Goal: Information Seeking & Learning: Compare options

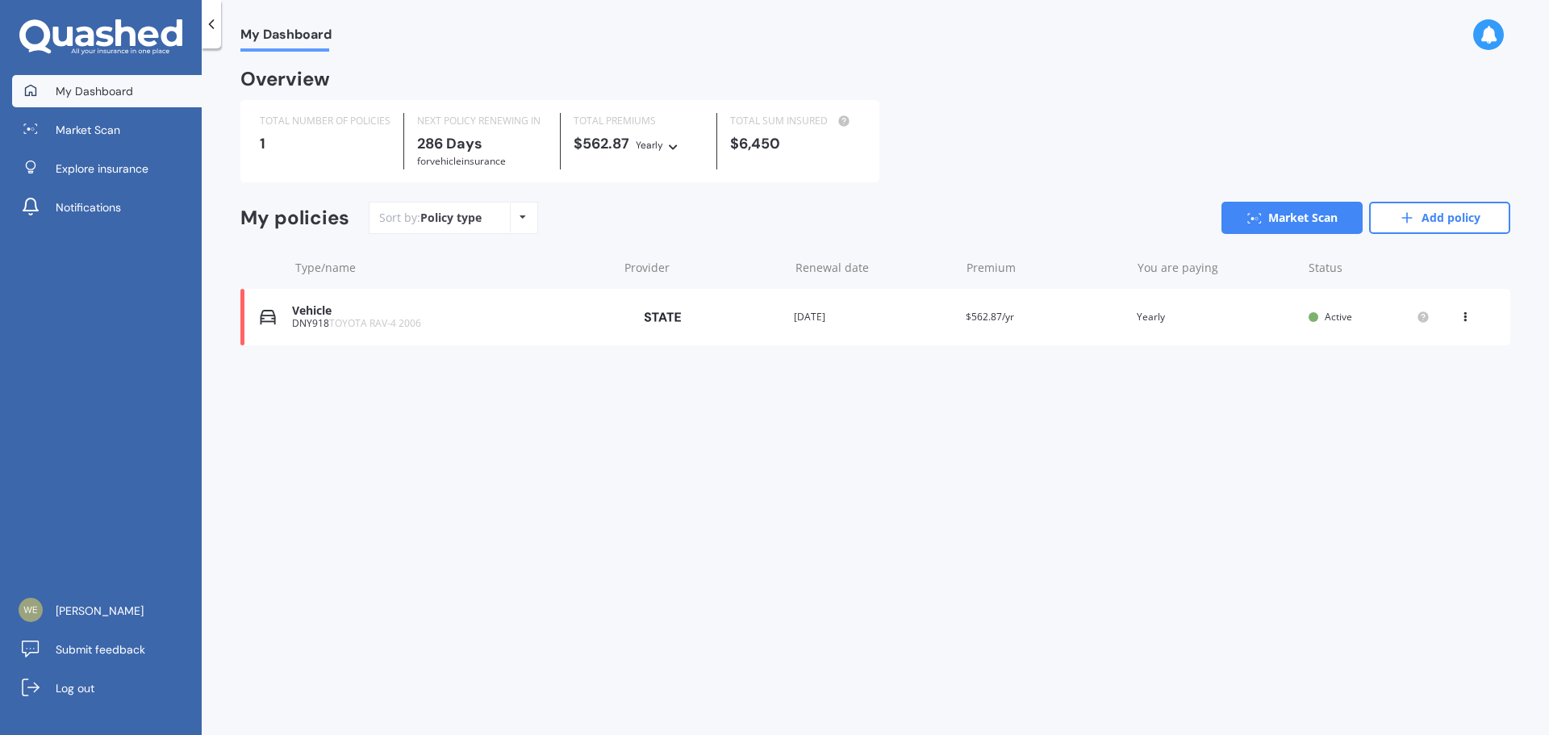
click at [1473, 321] on div "View option View policy Delete" at bounding box center [1467, 317] width 15 height 16
click at [1426, 387] on div "Delete" at bounding box center [1430, 380] width 160 height 32
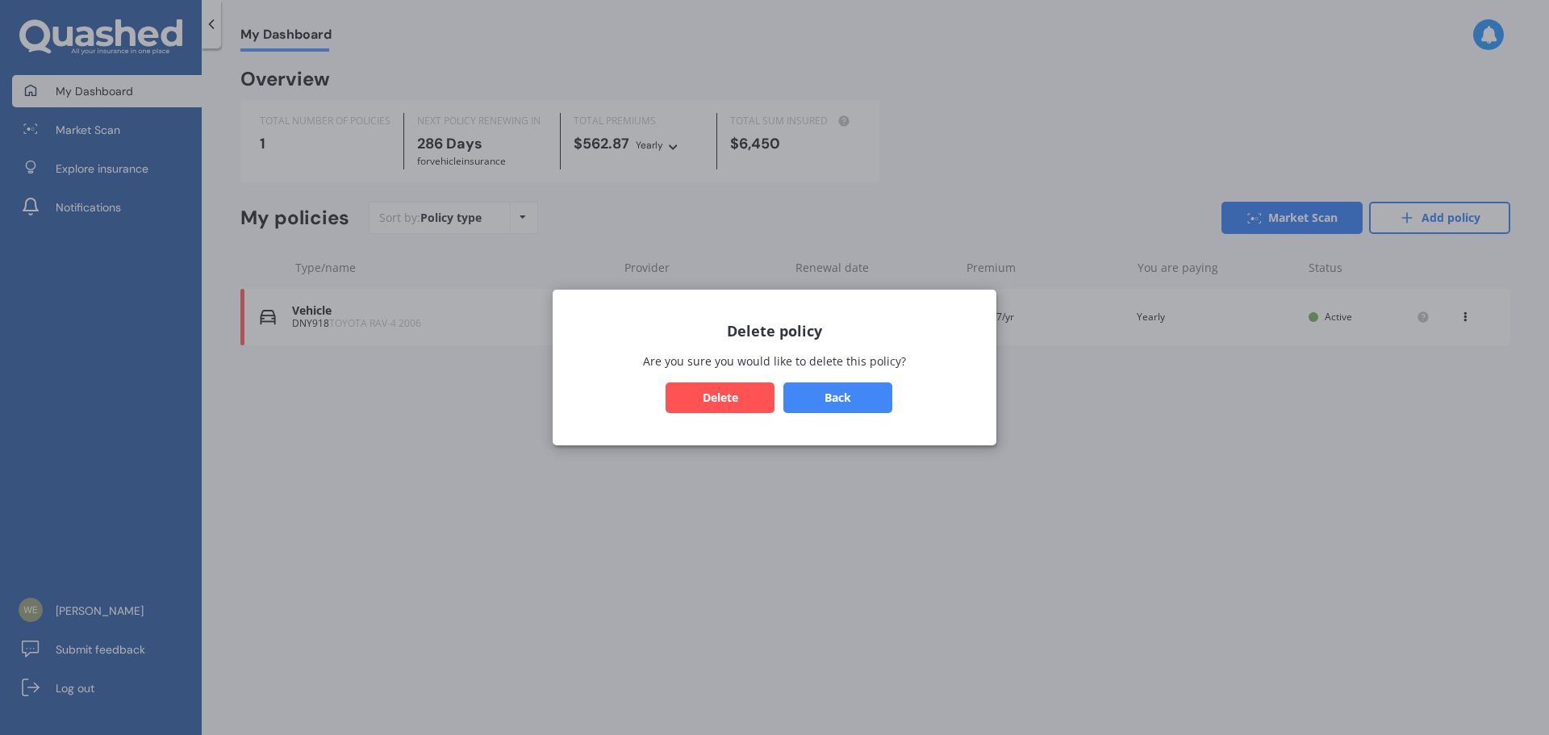
click at [738, 396] on button "Delete" at bounding box center [720, 397] width 109 height 31
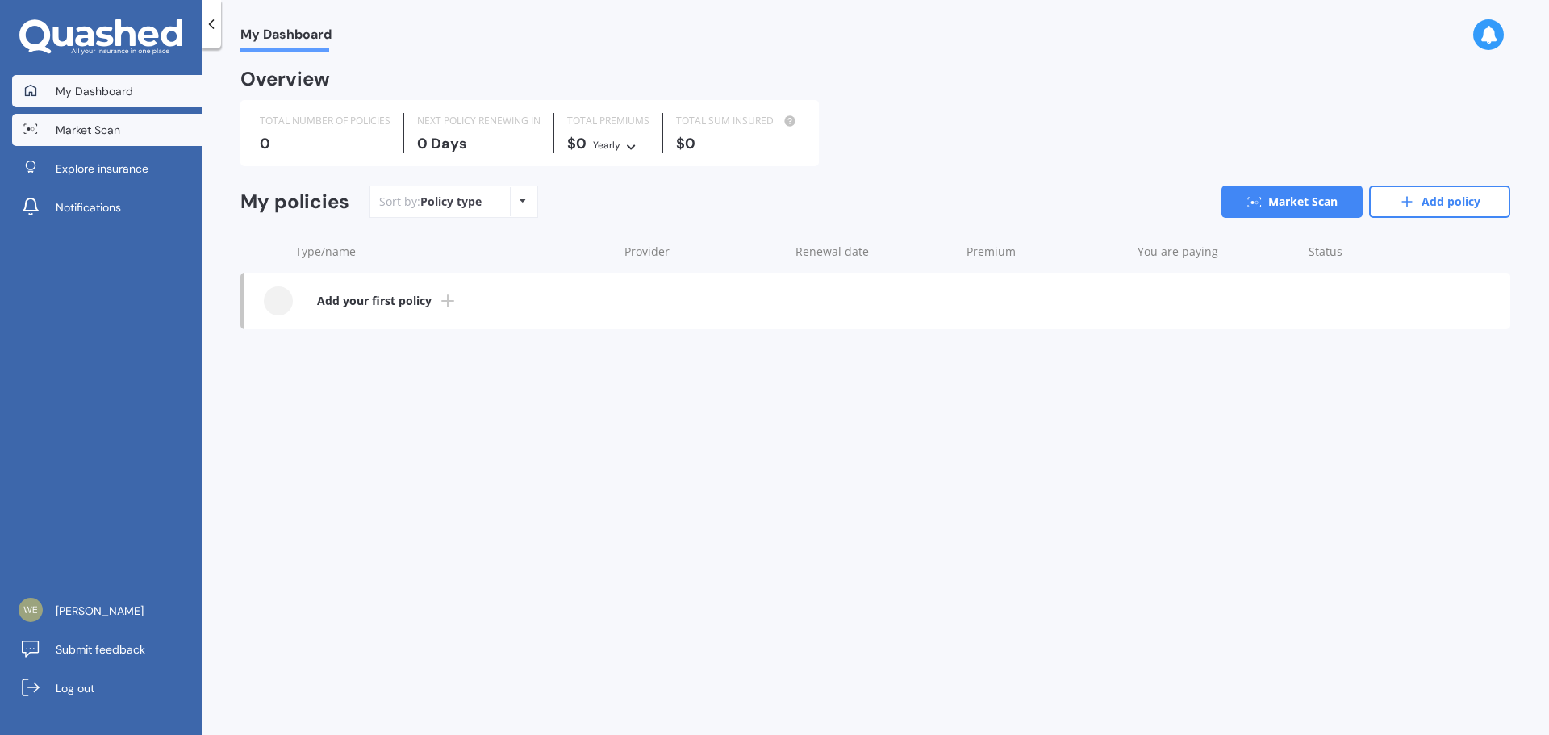
click at [77, 132] on span "Market Scan" at bounding box center [88, 130] width 65 height 16
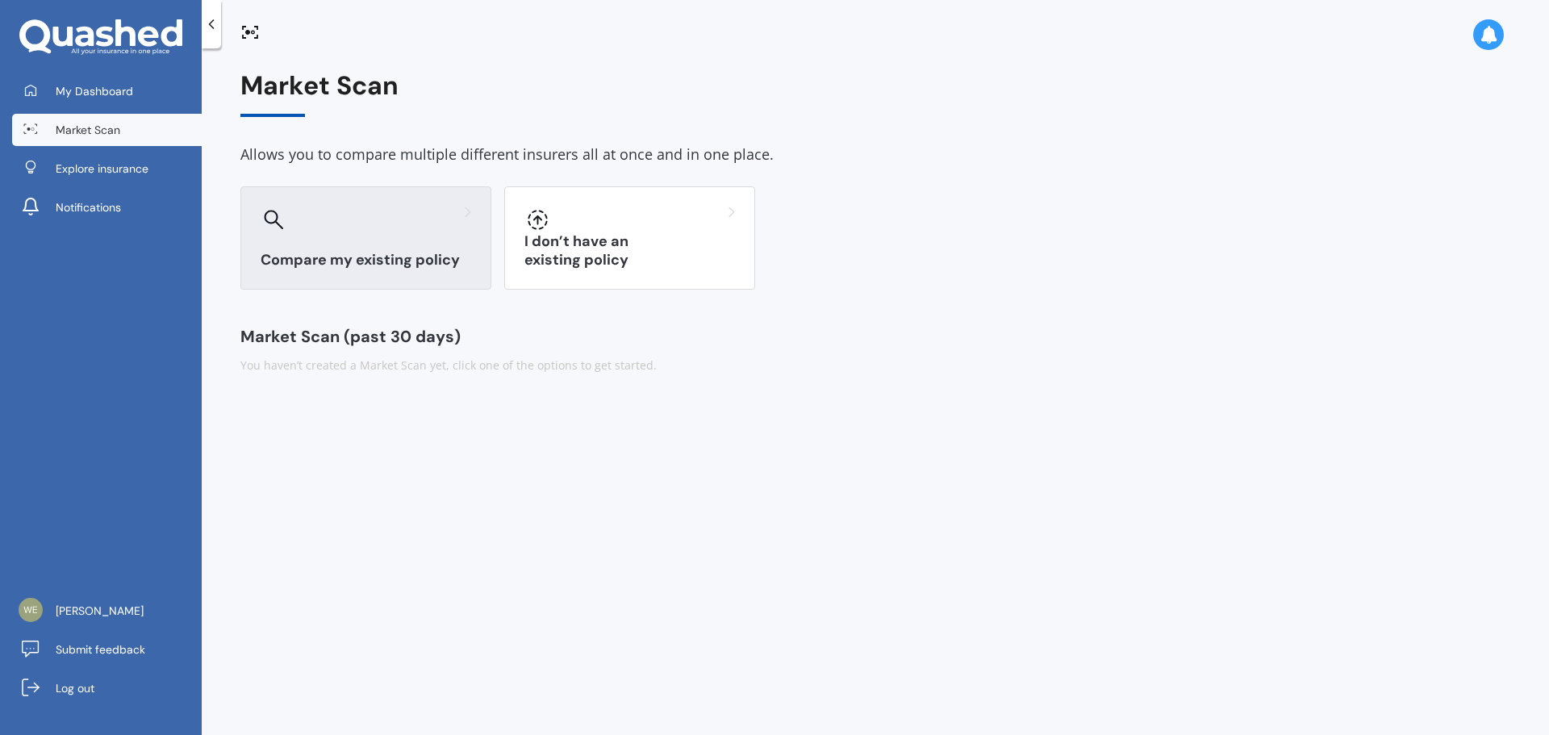
click at [323, 251] on h3 "Compare my existing policy" at bounding box center [366, 260] width 211 height 19
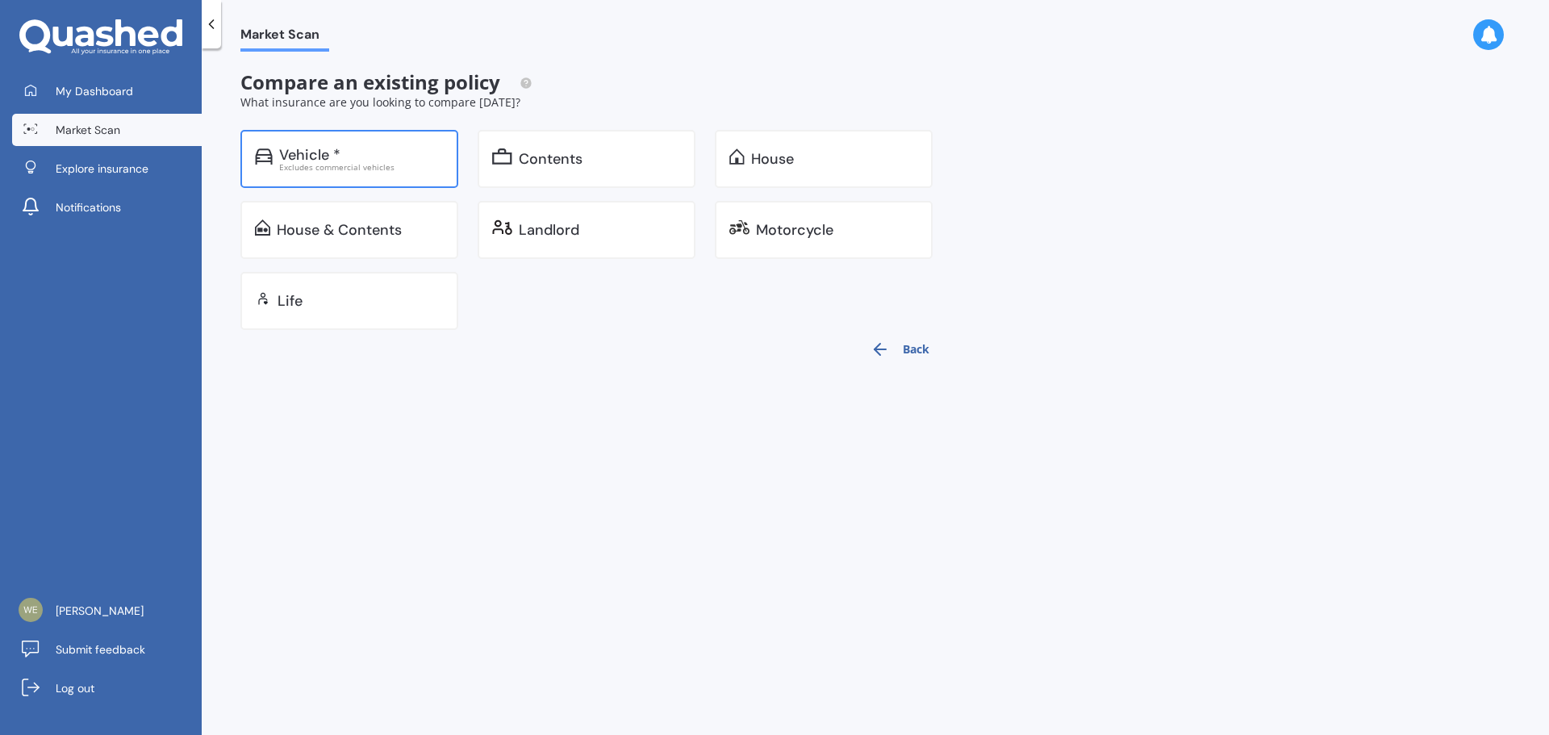
click at [344, 174] on div "Vehicle * Excludes commercial vehicles" at bounding box center [349, 159] width 218 height 58
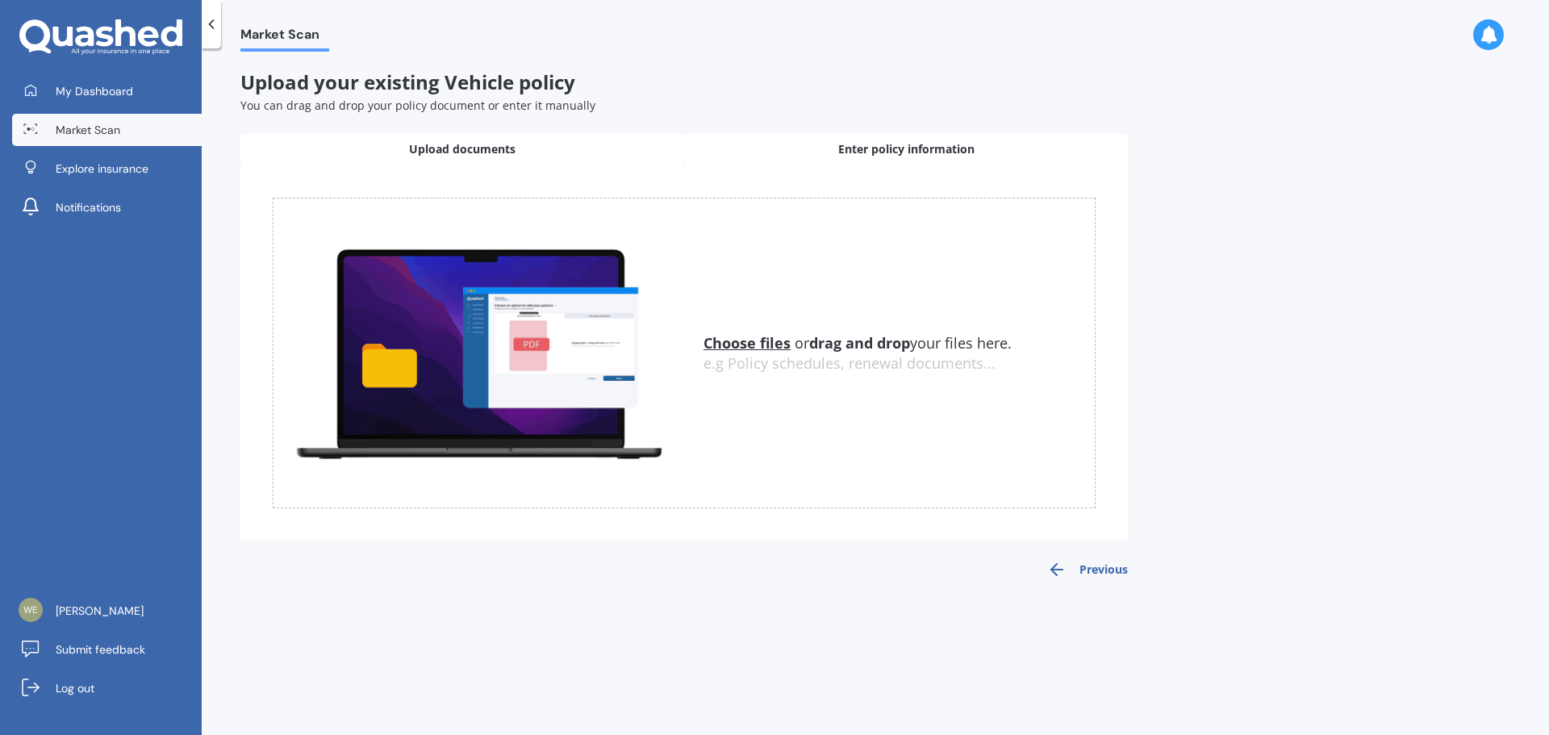
click at [897, 145] on span "Enter policy information" at bounding box center [906, 149] width 136 height 16
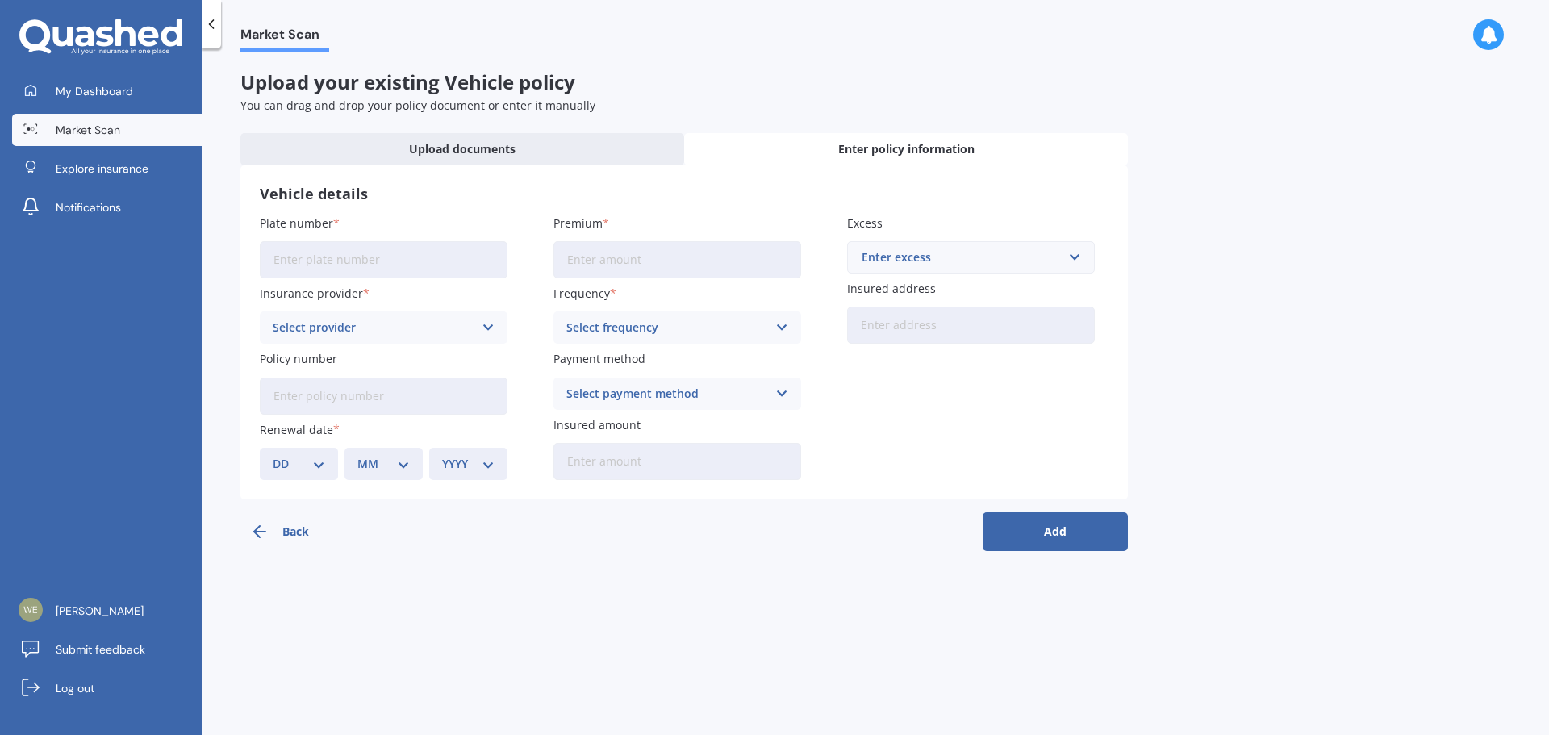
click at [396, 265] on input "Plate number" at bounding box center [384, 259] width 248 height 37
type input "HBW8"
click at [601, 265] on input "Premium" at bounding box center [678, 259] width 248 height 37
type input "$857.65"
click at [887, 274] on div "Enter excess $100 $400 $500 $750 $1,000 $1,500 $2,000" at bounding box center [971, 257] width 248 height 32
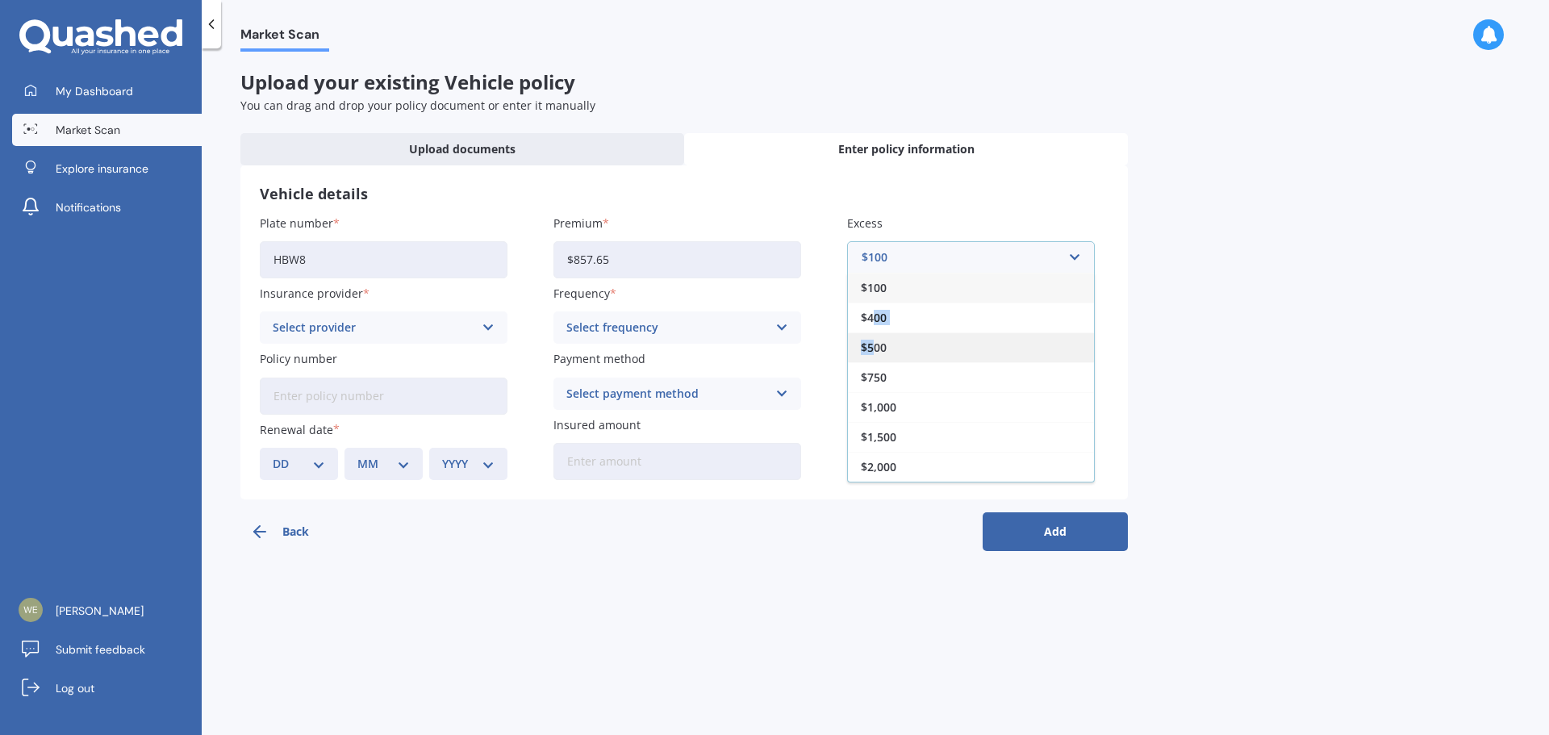
drag, startPoint x: 871, startPoint y: 328, endPoint x: 872, endPoint y: 341, distance: 12.1
click at [872, 341] on div "$100 $400 $500 $750 $1,000 $1,500 $2,000" at bounding box center [971, 378] width 248 height 210
click at [872, 342] on span "$500" at bounding box center [874, 347] width 26 height 11
click at [479, 328] on div "Select provider AA AMI AMP ANZ ASB Aioi Nissay Dowa Ando Assurant Autosure BNZ …" at bounding box center [384, 327] width 248 height 32
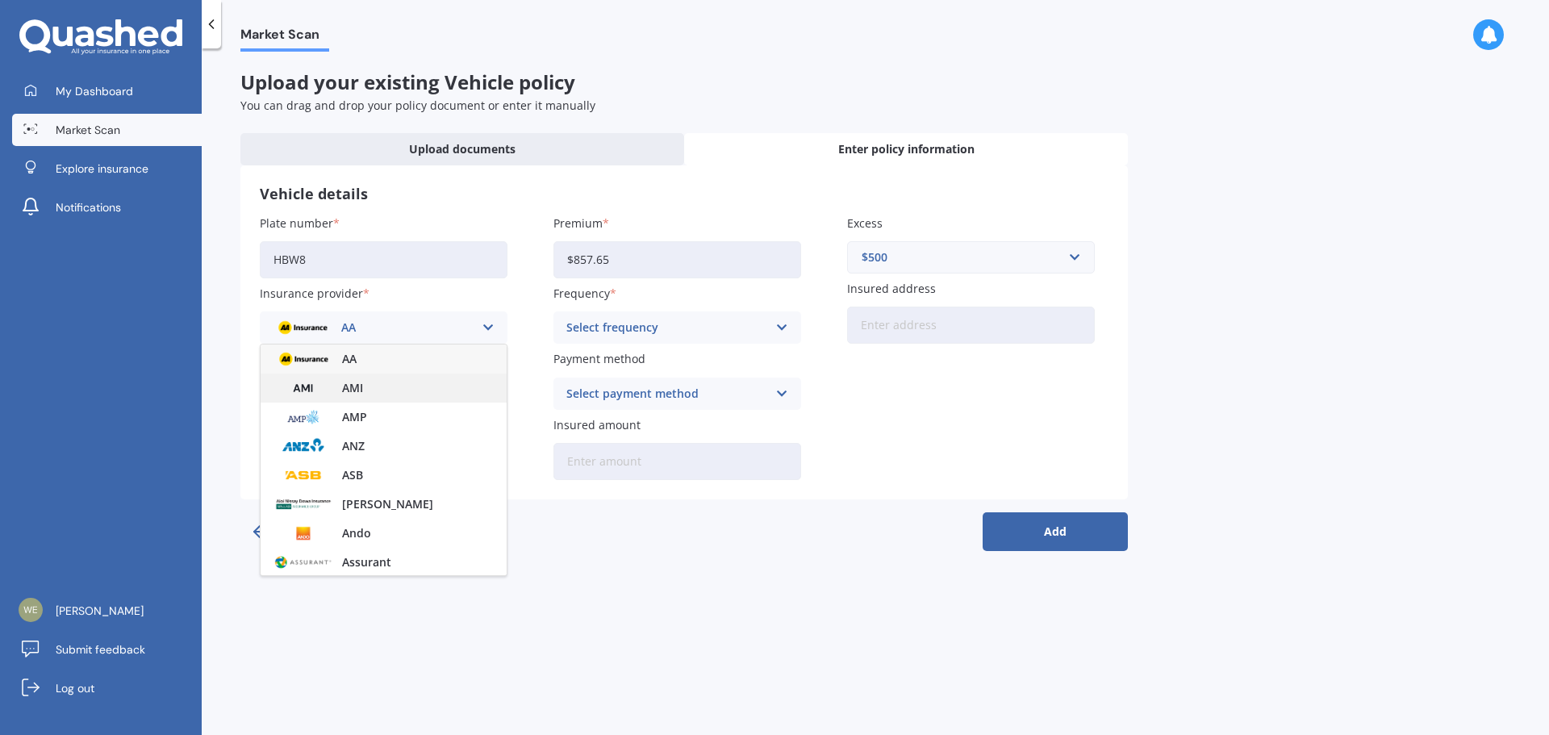
click at [377, 383] on div "AMI" at bounding box center [384, 388] width 246 height 29
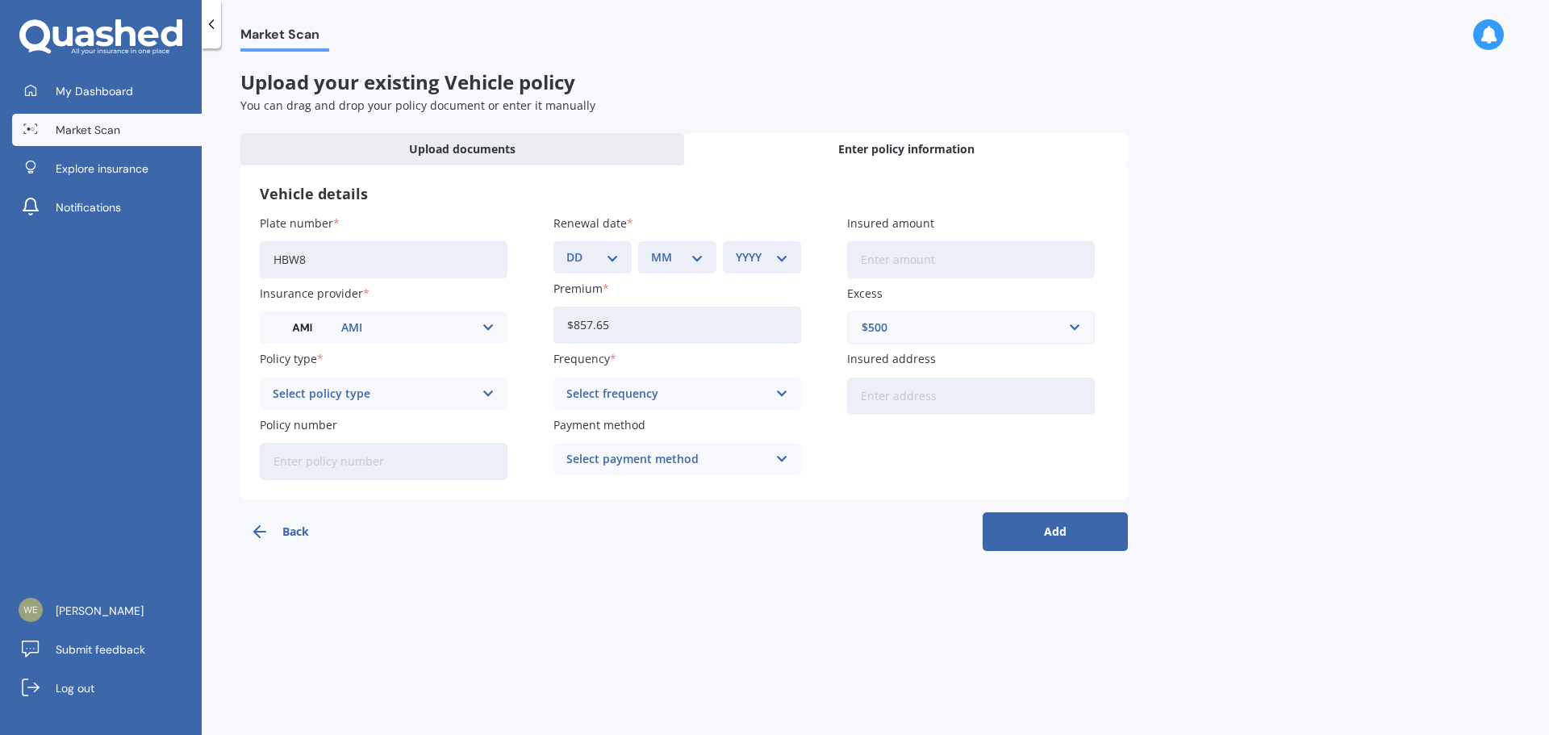
click at [616, 259] on select "DD 01 02 03 04 05 06 07 08 09 10 11 12 13 14 15 16 17 18 19 20 21 22 23 24 25 2…" at bounding box center [592, 258] width 52 height 18
select select "06"
click at [566, 249] on select "DD 01 02 03 04 05 06 07 08 09 10 11 12 13 14 15 16 17 18 19 20 21 22 23 24 25 2…" at bounding box center [592, 258] width 52 height 18
click at [687, 257] on select "MM 01 02 03 04 05 06 07 08 09 10 11 12" at bounding box center [677, 258] width 52 height 18
select select "11"
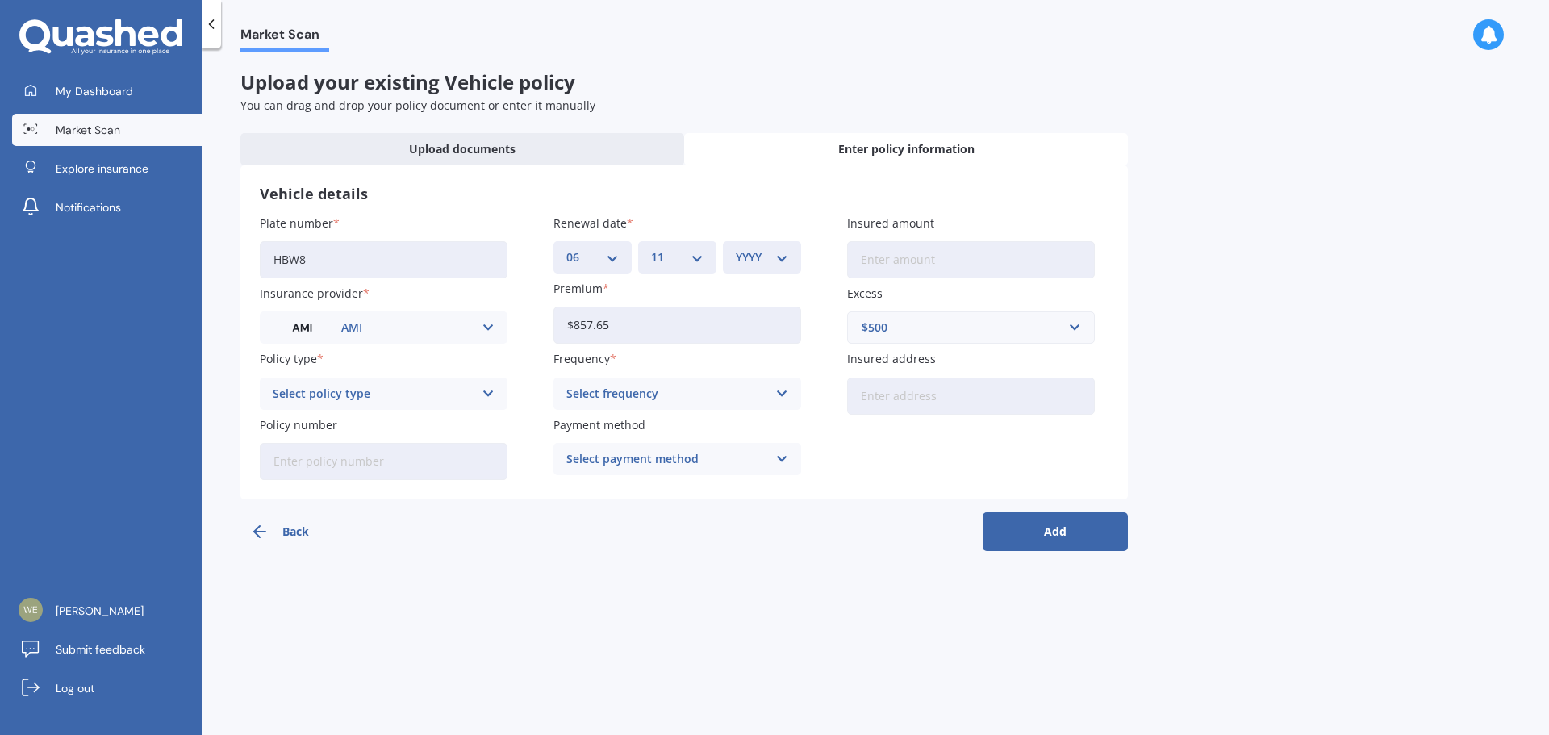
click at [651, 249] on select "MM 01 02 03 04 05 06 07 08 09 10 11 12" at bounding box center [677, 258] width 52 height 18
click at [777, 261] on select "YYYY 2027 2026 2025 2024 2023 2022 2021 2020 2019 2018 2017 2016 2015 2014 2013…" at bounding box center [762, 258] width 52 height 18
select select "2025"
click at [736, 249] on select "YYYY 2027 2026 2025 2024 2023 2022 2021 2020 2019 2018 2017 2016 2015 2014 2013…" at bounding box center [762, 258] width 52 height 18
click at [487, 394] on icon at bounding box center [489, 394] width 14 height 18
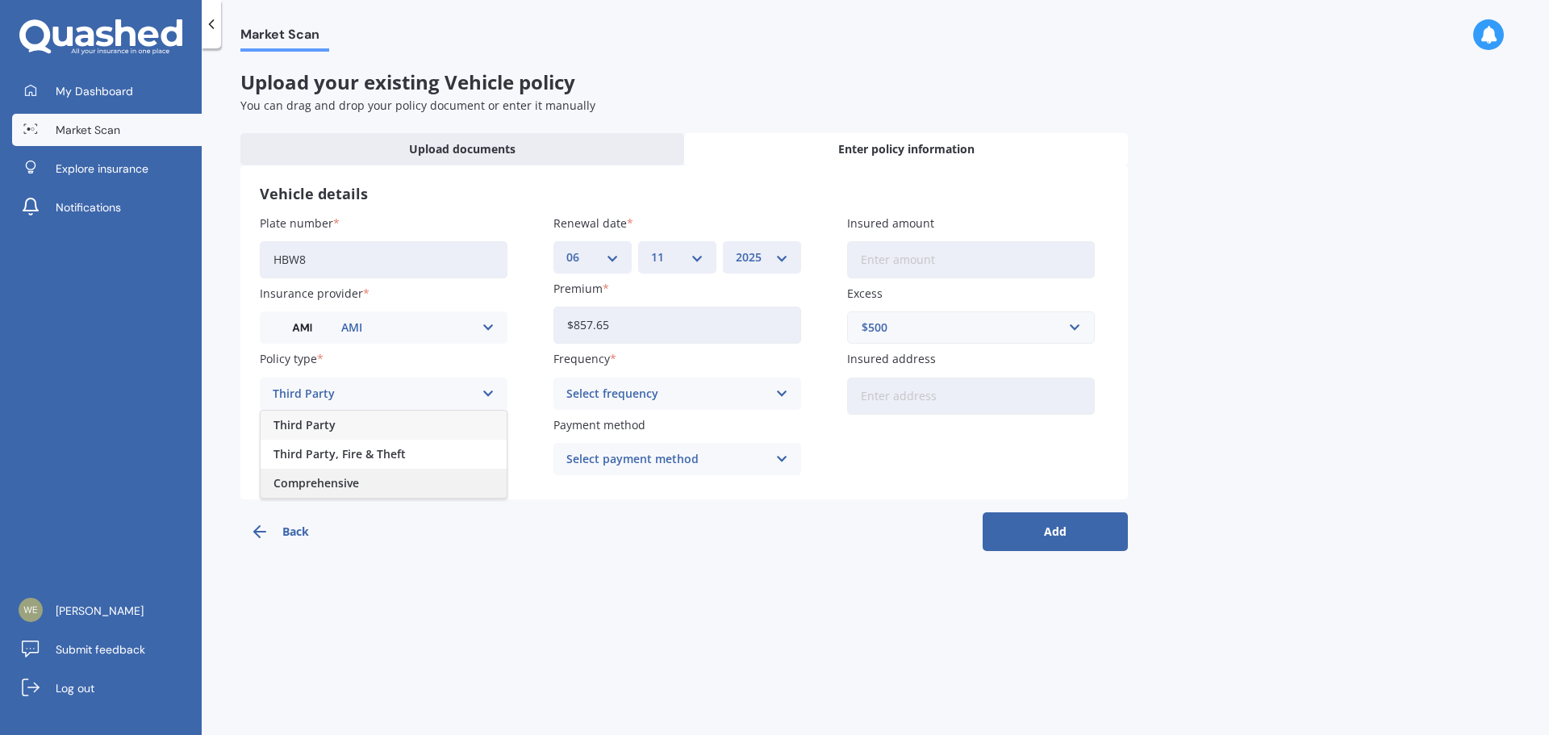
click at [419, 470] on div "Comprehensive" at bounding box center [384, 483] width 246 height 29
click at [780, 395] on icon at bounding box center [782, 394] width 14 height 18
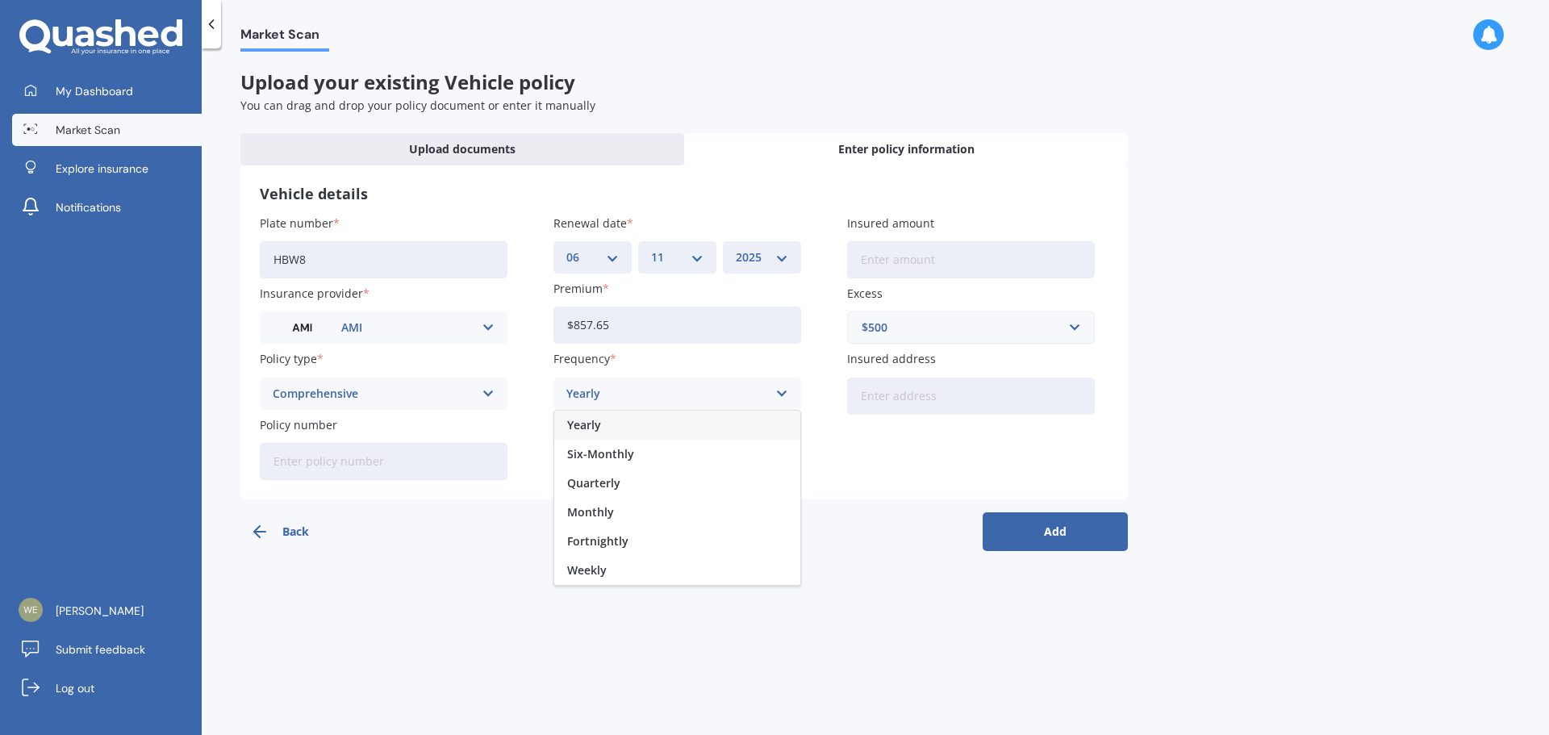
click at [692, 420] on div "Yearly" at bounding box center [677, 425] width 246 height 29
click at [779, 460] on icon at bounding box center [782, 459] width 14 height 18
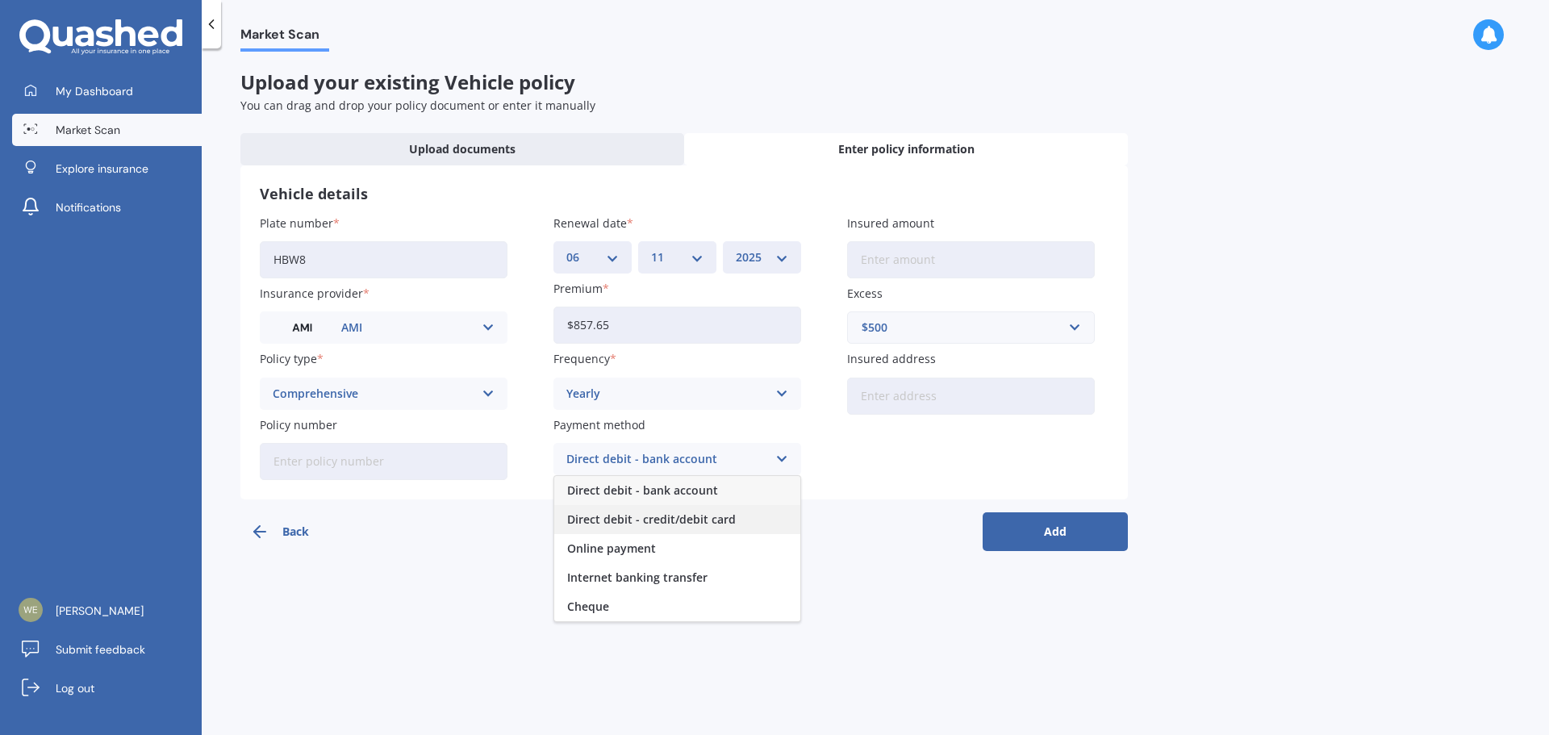
click at [715, 521] on span "Direct debit - credit/debit card" at bounding box center [651, 519] width 169 height 11
click at [1045, 526] on button "Add" at bounding box center [1055, 531] width 145 height 39
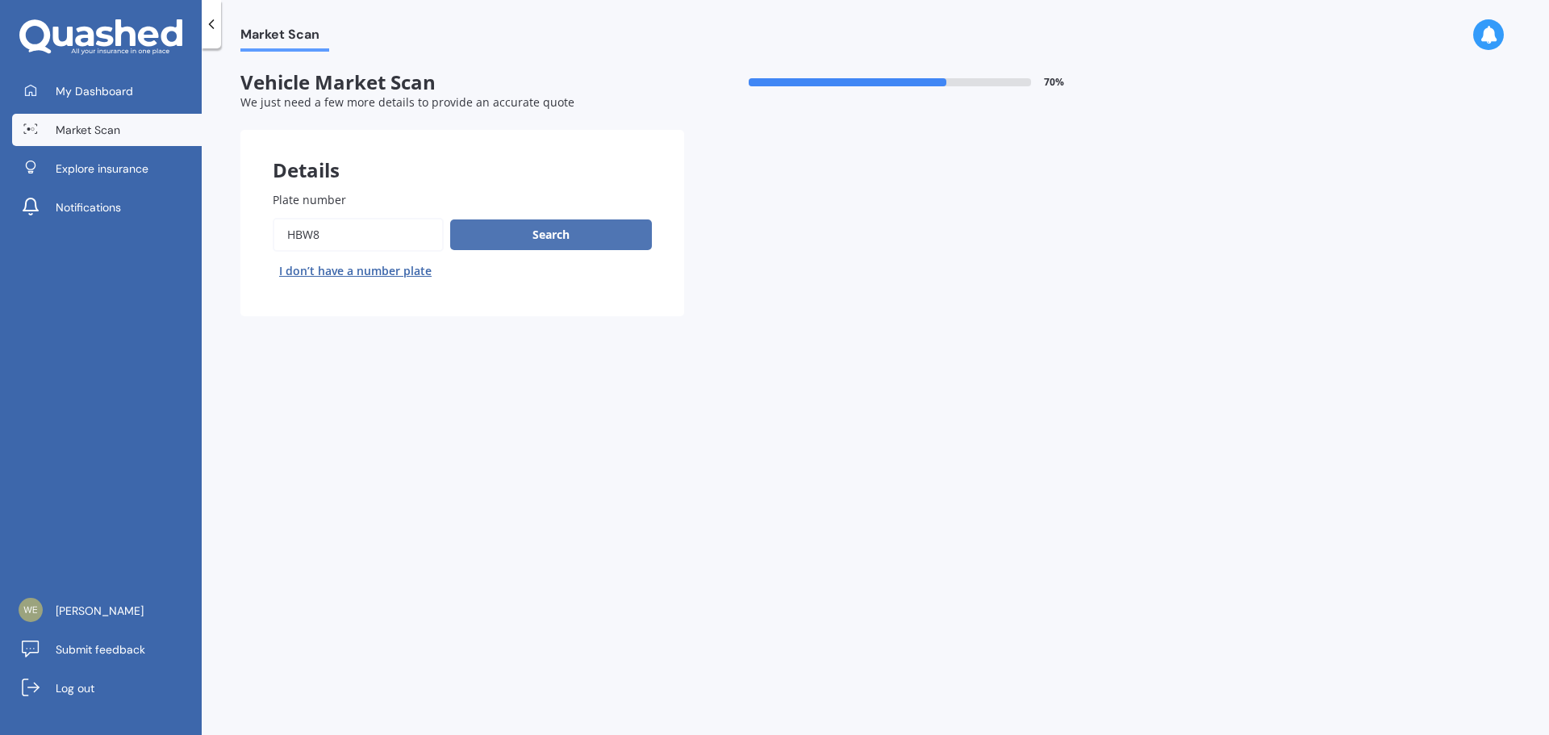
click at [528, 226] on button "Search" at bounding box center [551, 234] width 202 height 31
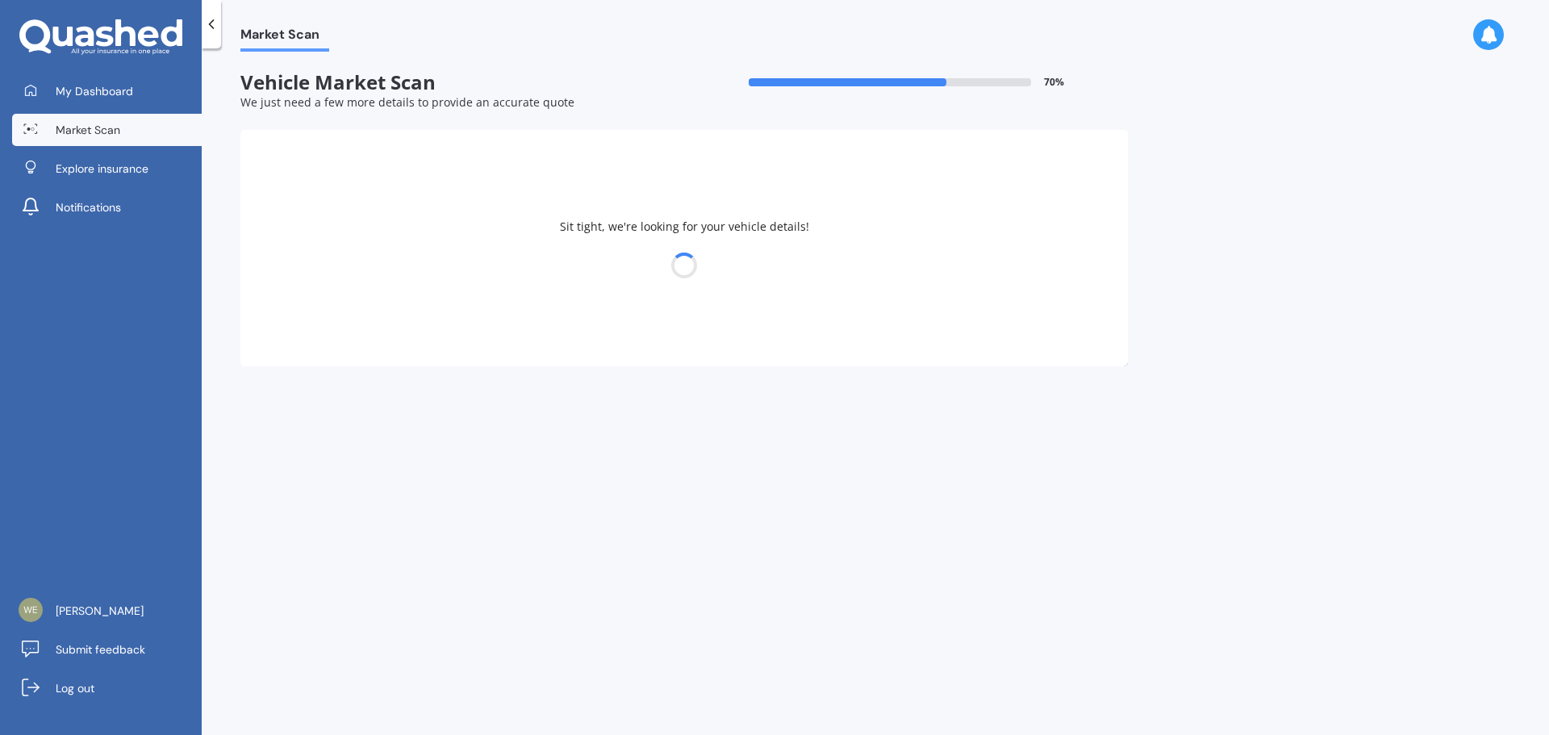
select select "HONDA"
select select "JAZZ"
select select "01"
select select "12"
select select "1964"
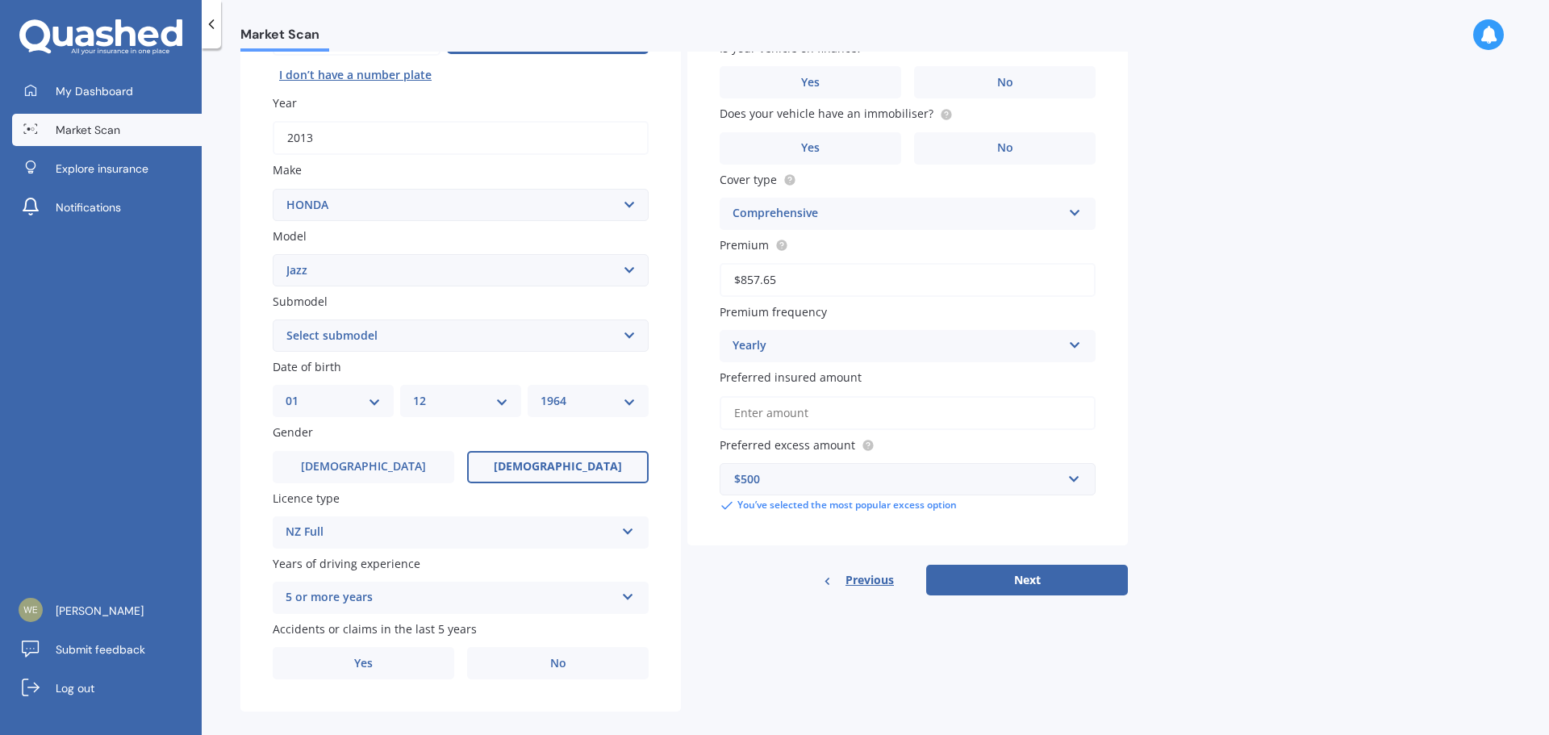
scroll to position [215, 0]
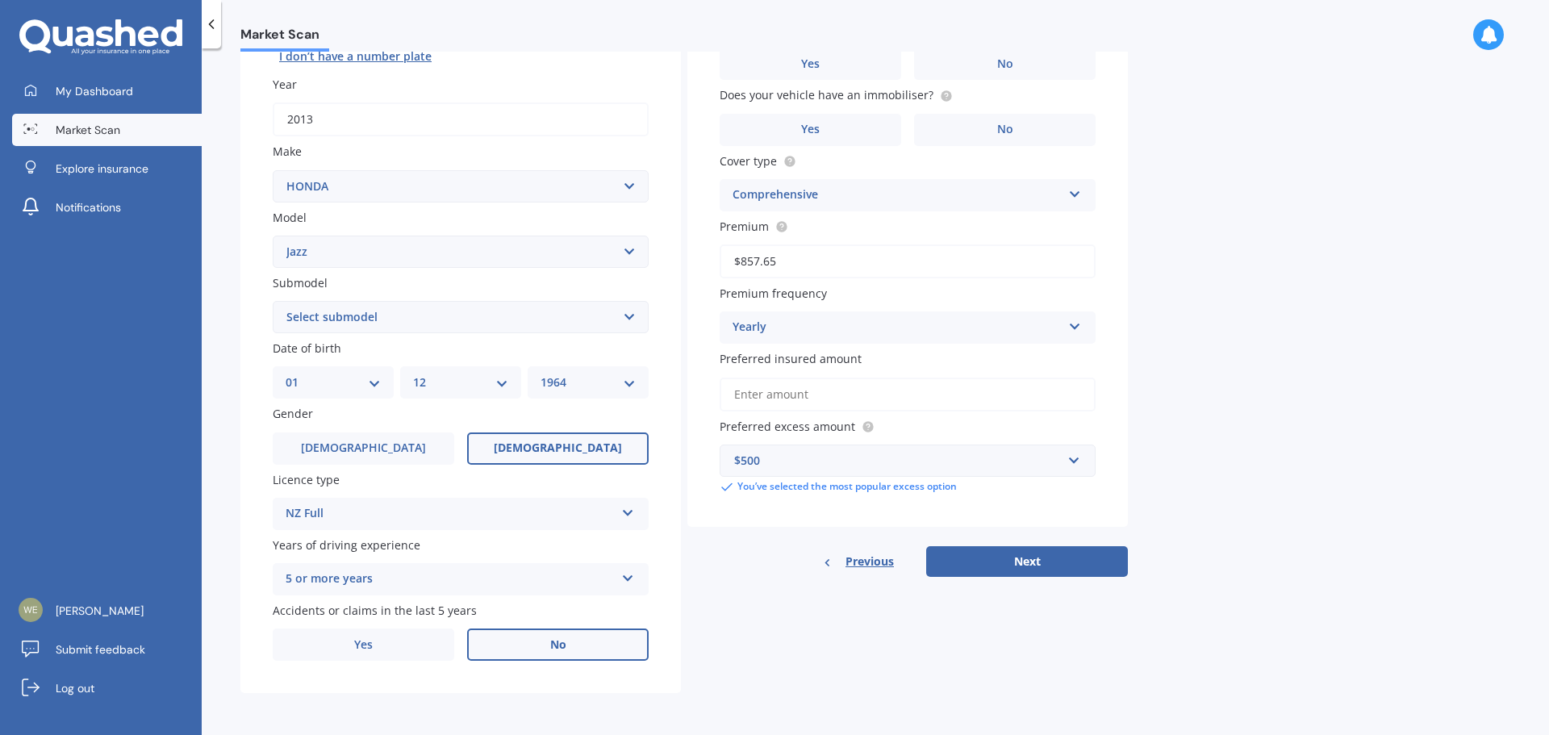
click at [558, 655] on label "No" at bounding box center [558, 645] width 182 height 32
click at [0, 0] on input "No" at bounding box center [0, 0] width 0 height 0
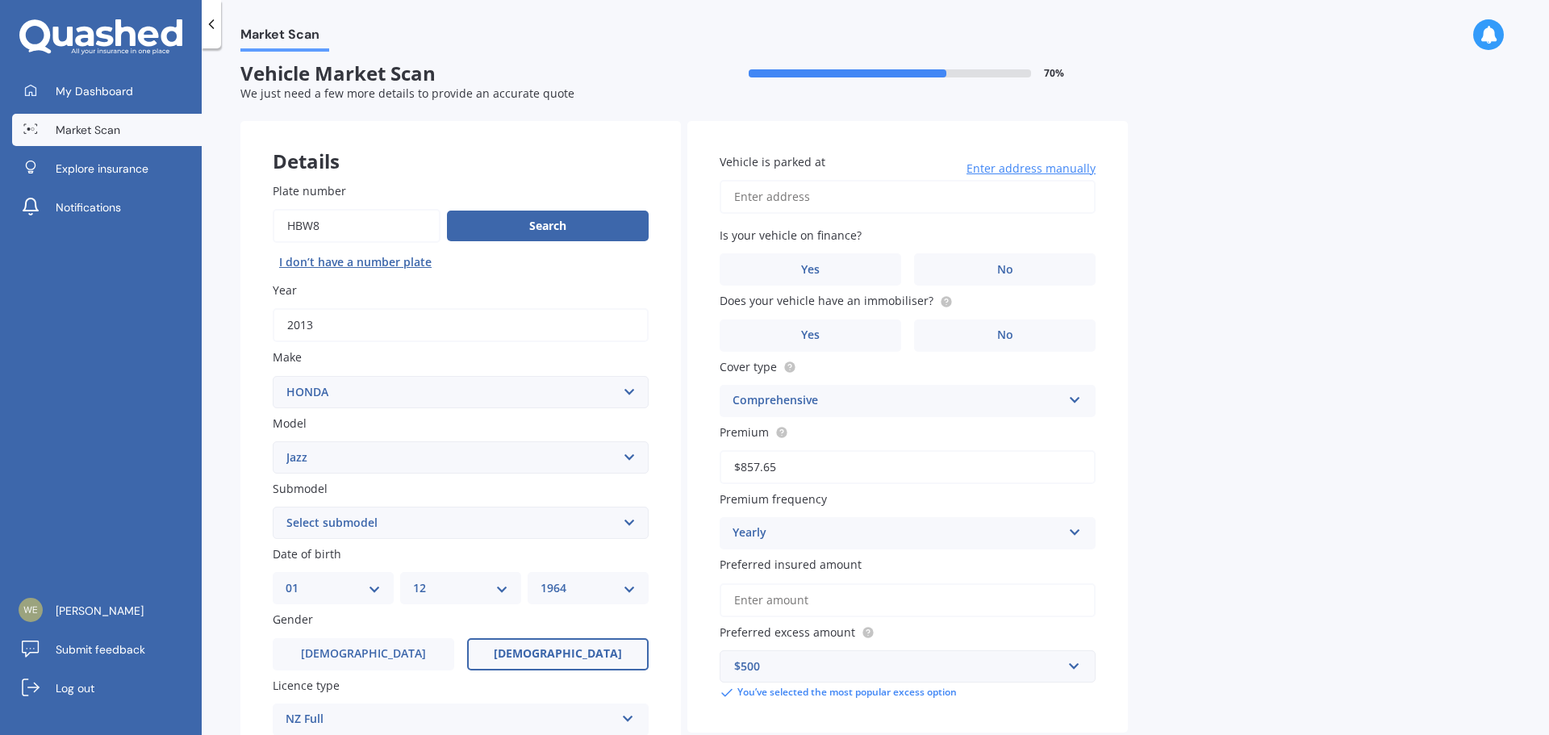
scroll to position [0, 0]
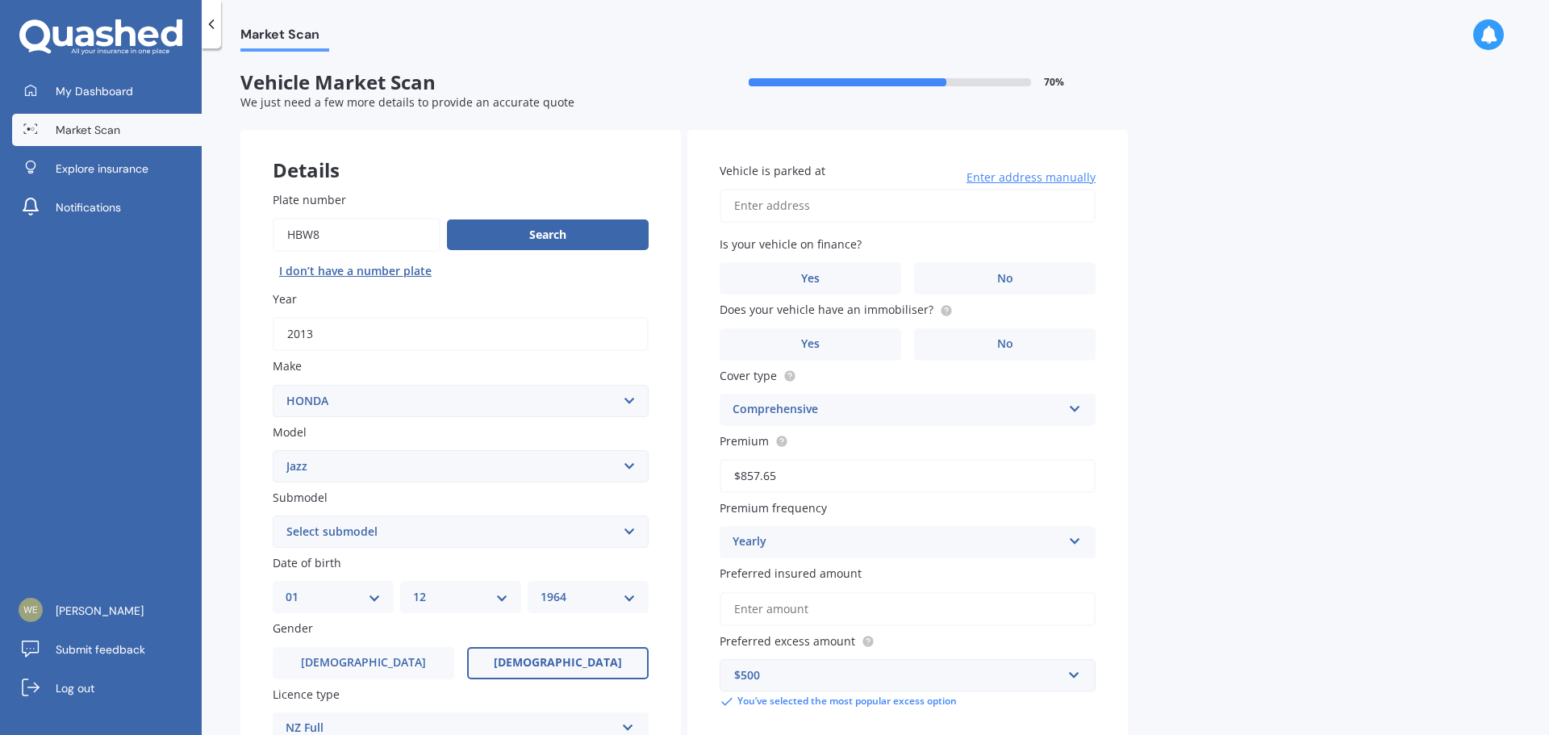
click at [821, 208] on input "Vehicle is parked at" at bounding box center [908, 206] width 376 height 34
type input "6 Arakan Way, Khandallah, Wellington 6035"
click at [1081, 286] on label "No" at bounding box center [1005, 278] width 182 height 32
click at [0, 0] on input "No" at bounding box center [0, 0] width 0 height 0
click at [1009, 342] on span "No" at bounding box center [1005, 344] width 16 height 14
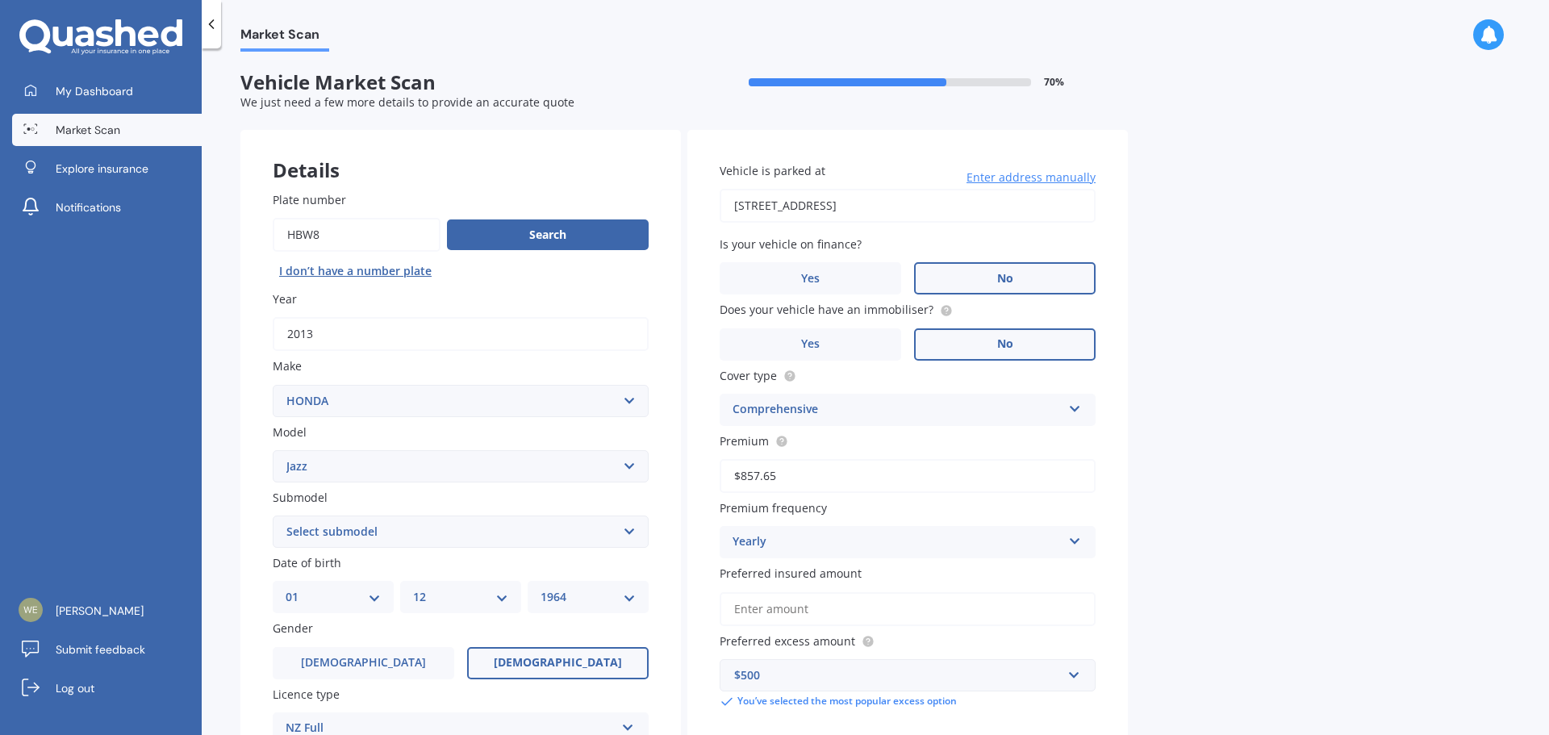
click at [0, 0] on input "No" at bounding box center [0, 0] width 0 height 0
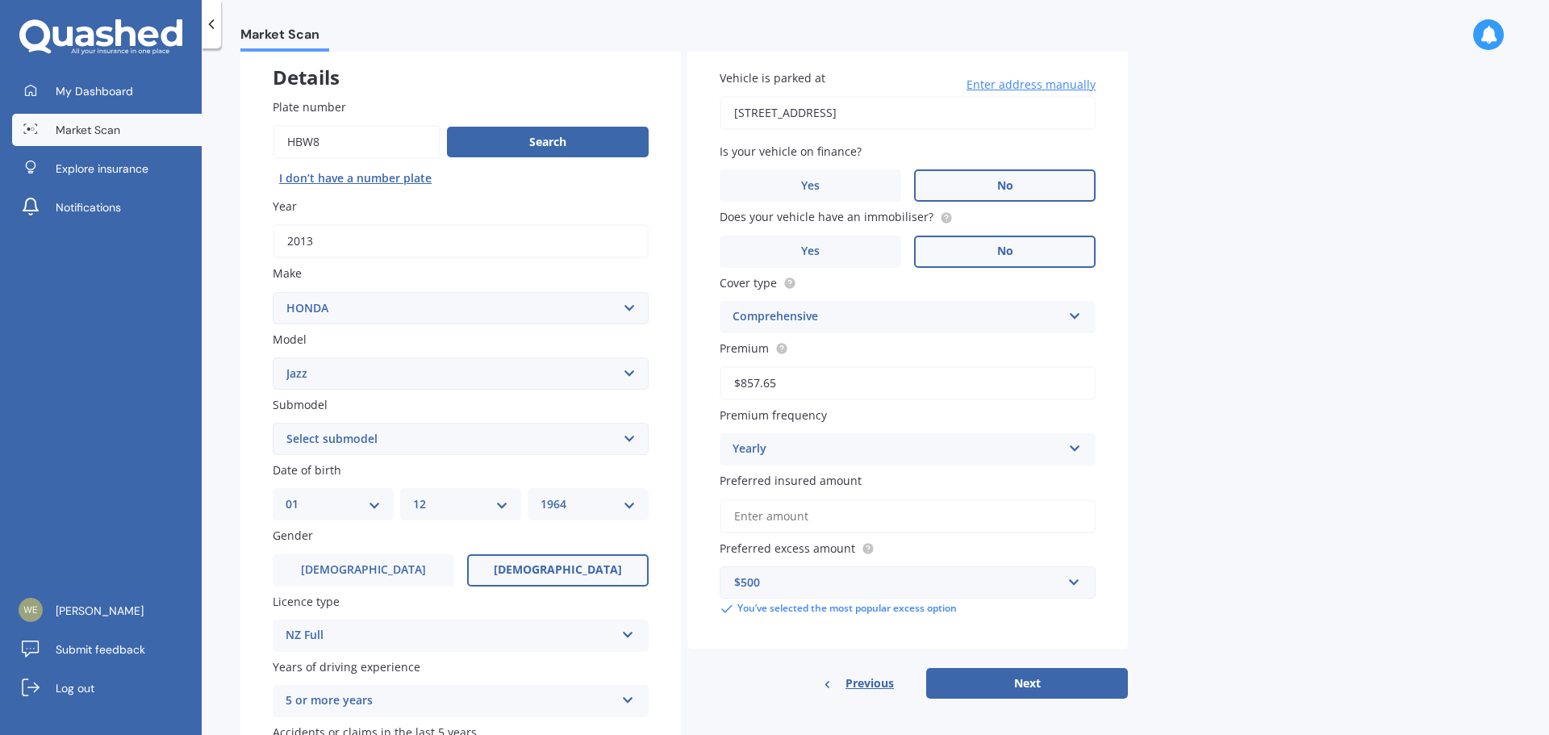
scroll to position [215, 0]
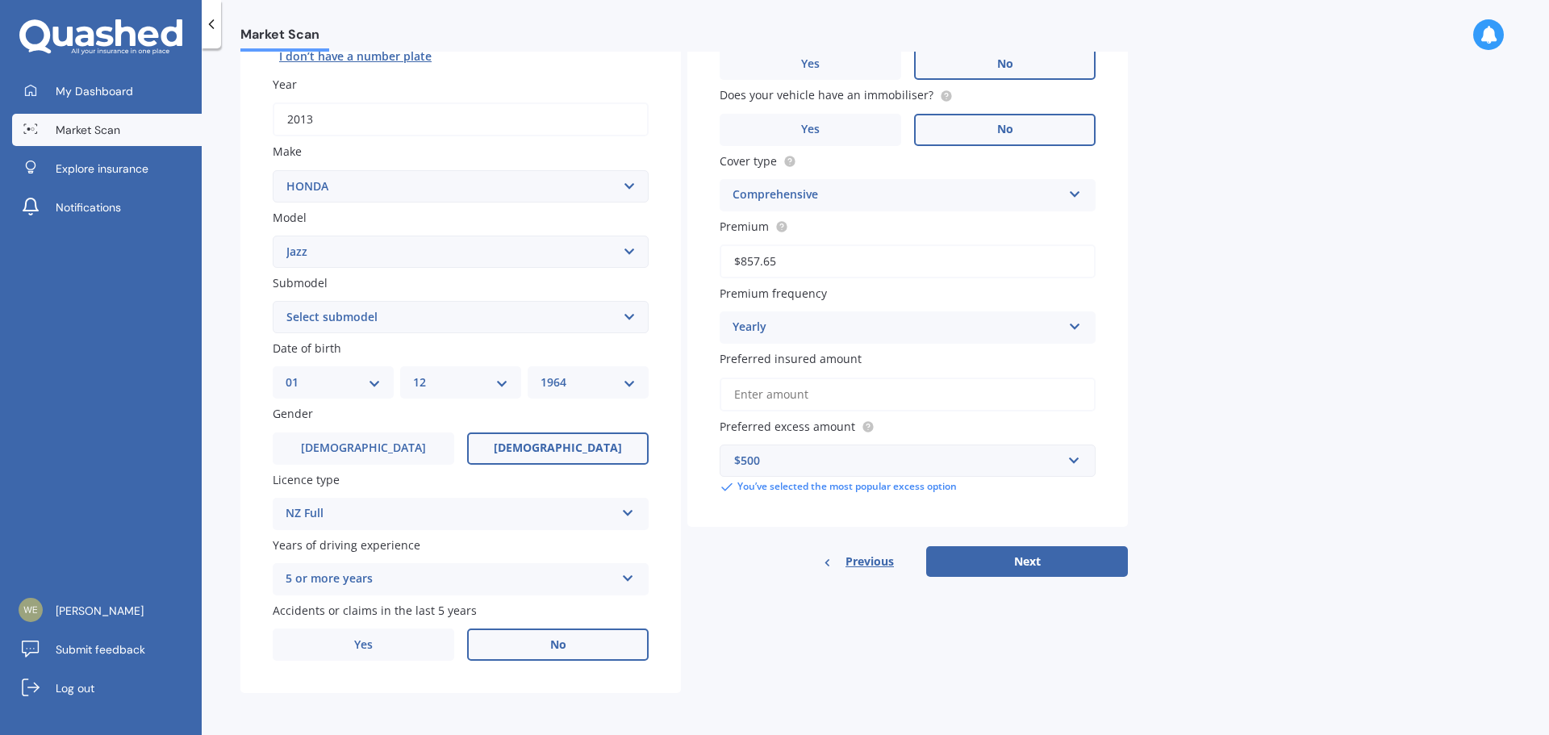
click at [892, 389] on input "Preferred insured amount" at bounding box center [908, 395] width 376 height 34
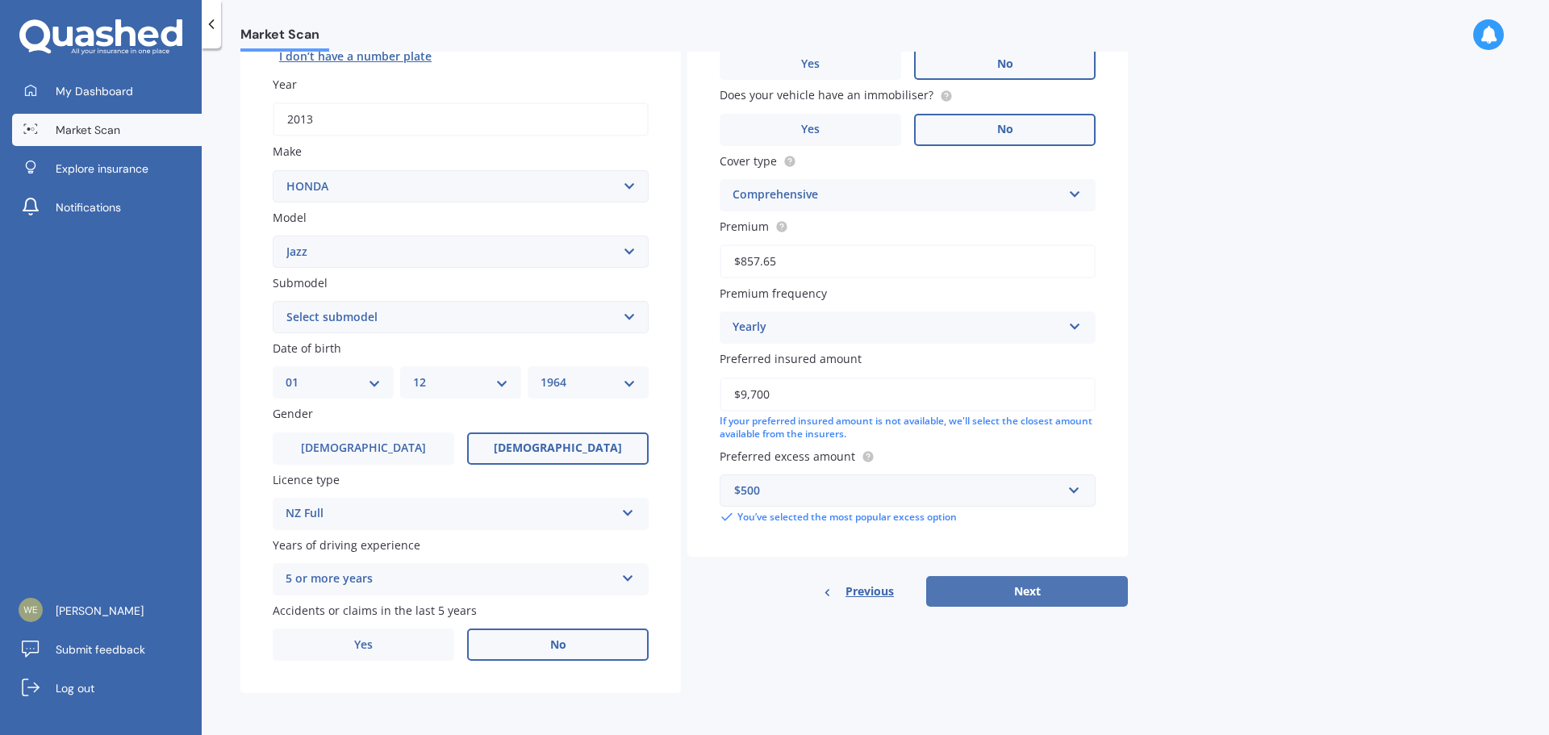
type input "$9,700"
click at [1046, 595] on button "Next" at bounding box center [1027, 591] width 202 height 31
click at [626, 311] on select "Select submodel (all other) 1.3 1.5 Sports Crosstar 1.5P Hatchback RS S" at bounding box center [461, 317] width 376 height 32
select select "1.5 SPORTS"
click at [273, 301] on select "Select submodel (all other) 1.3 1.5 Sports Crosstar 1.5P Hatchback RS S" at bounding box center [461, 317] width 376 height 32
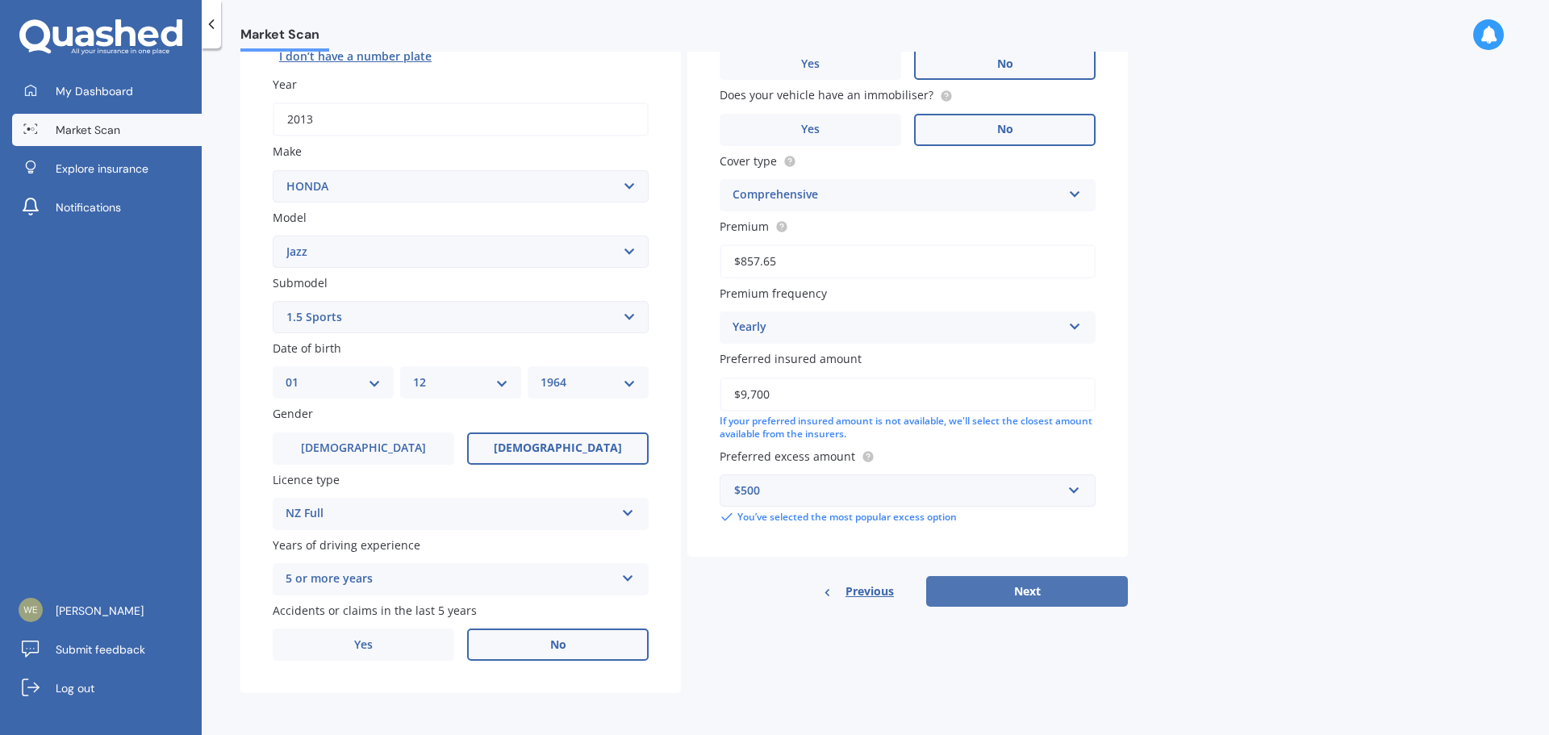
click at [1076, 592] on button "Next" at bounding box center [1027, 591] width 202 height 31
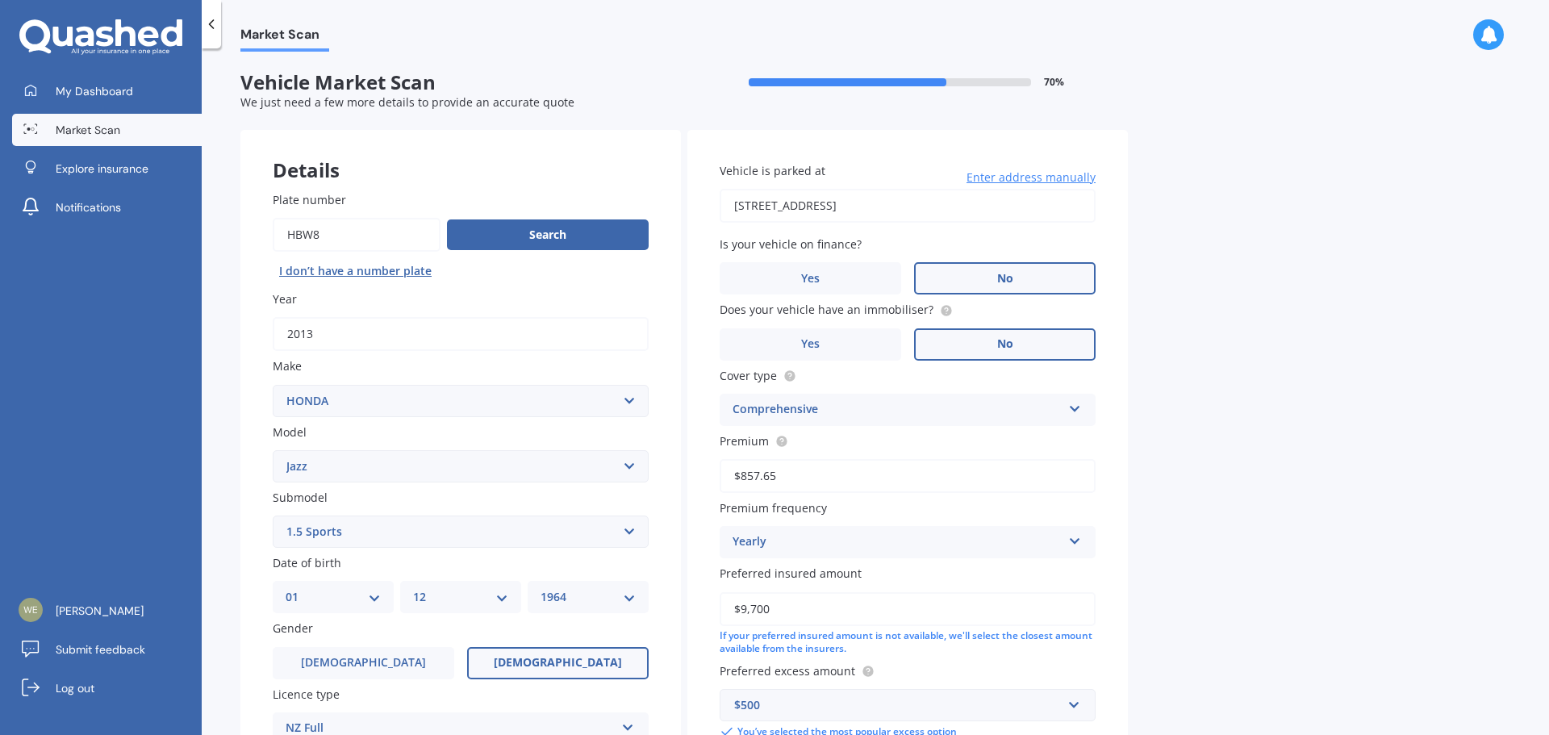
select select "01"
select select "12"
select select "1964"
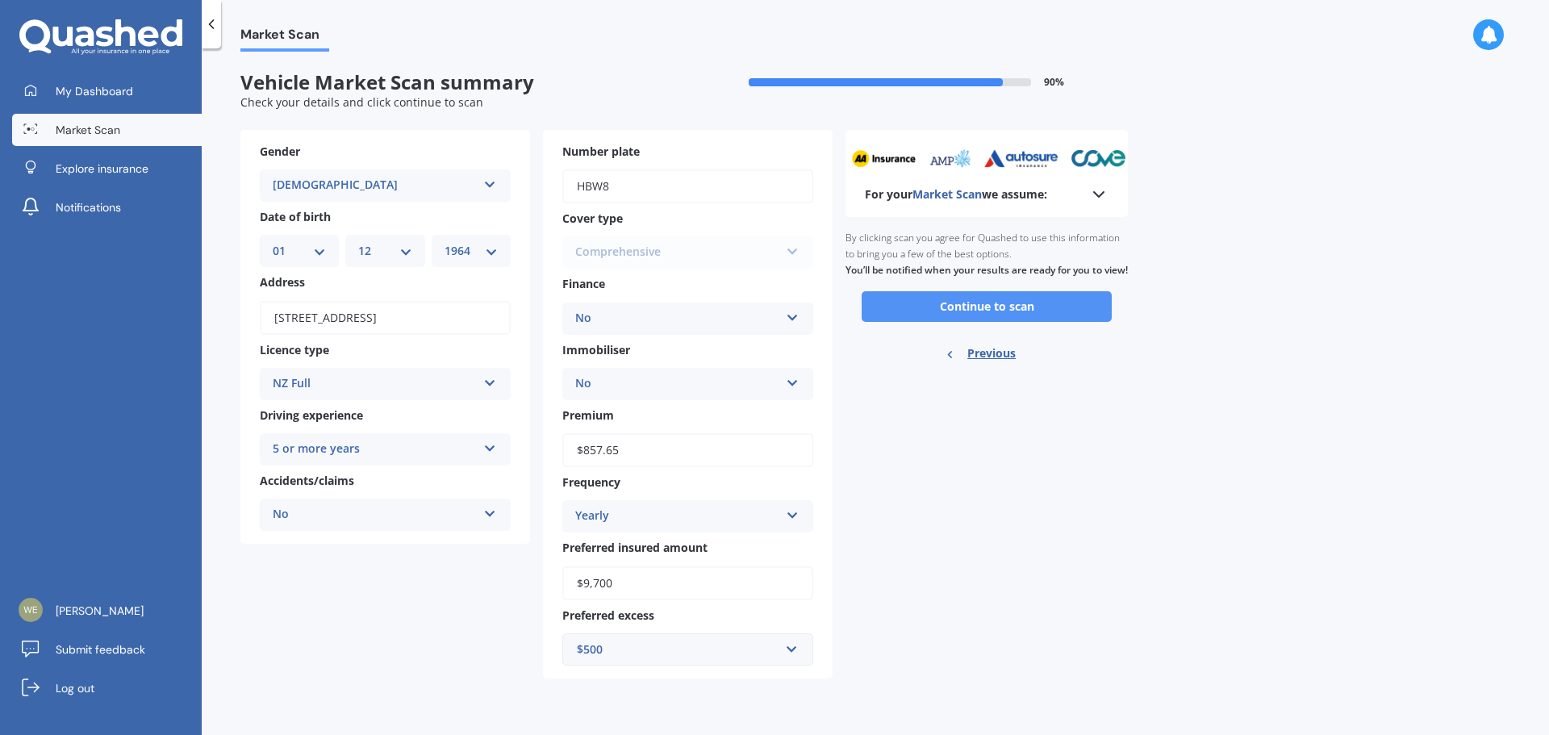
click at [987, 321] on button "Continue to scan" at bounding box center [987, 306] width 250 height 31
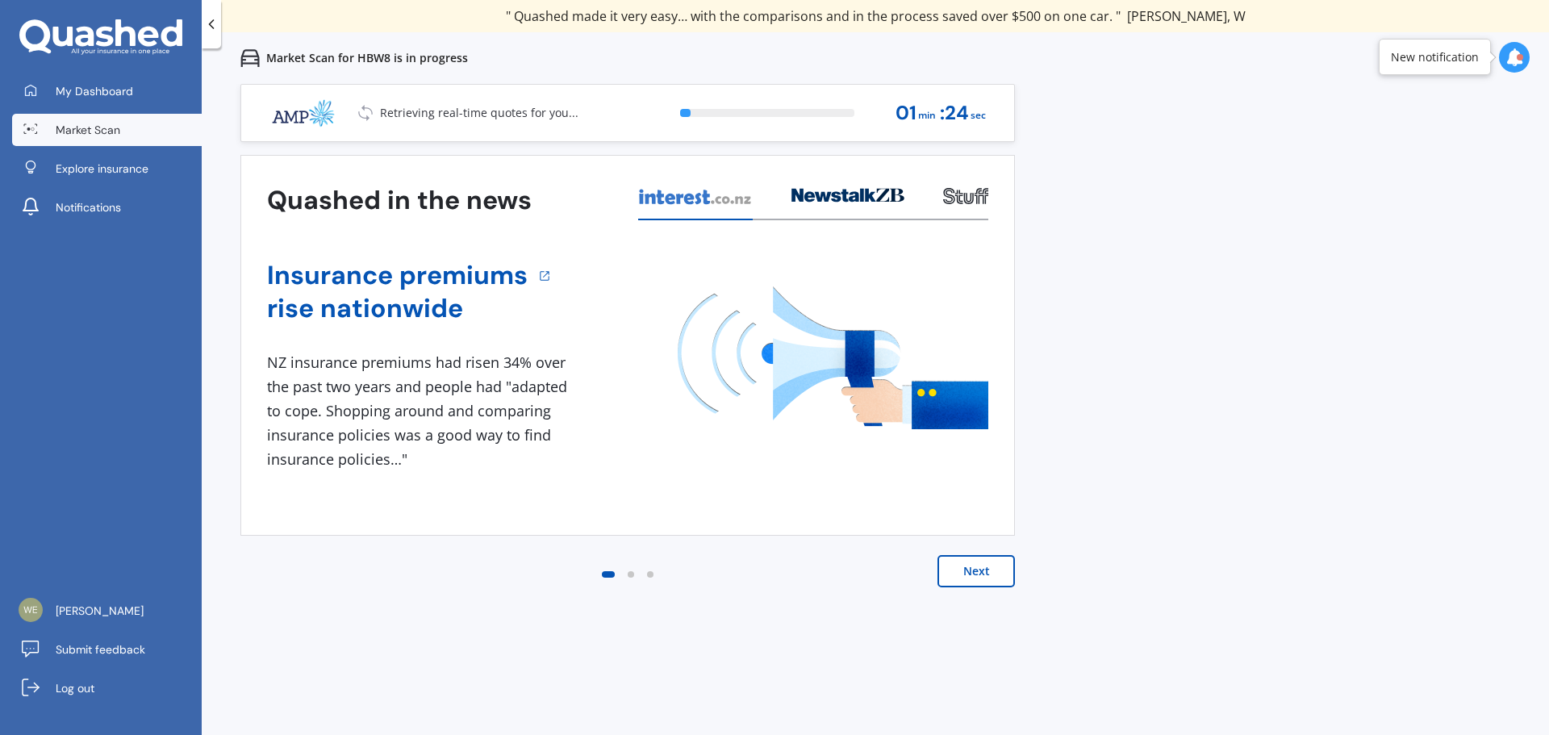
click at [970, 579] on button "Next" at bounding box center [976, 571] width 77 height 32
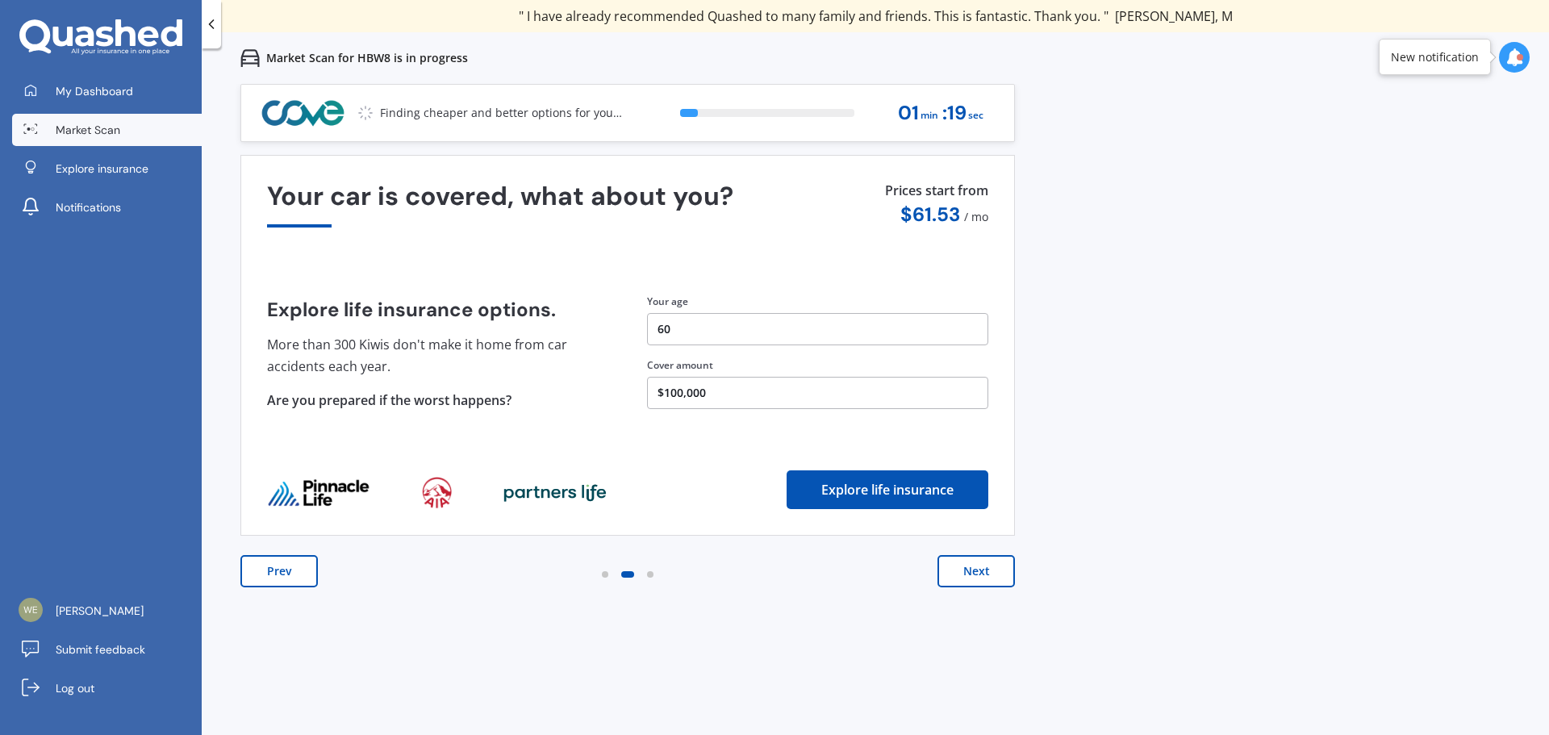
click at [972, 577] on button "Next" at bounding box center [976, 571] width 77 height 32
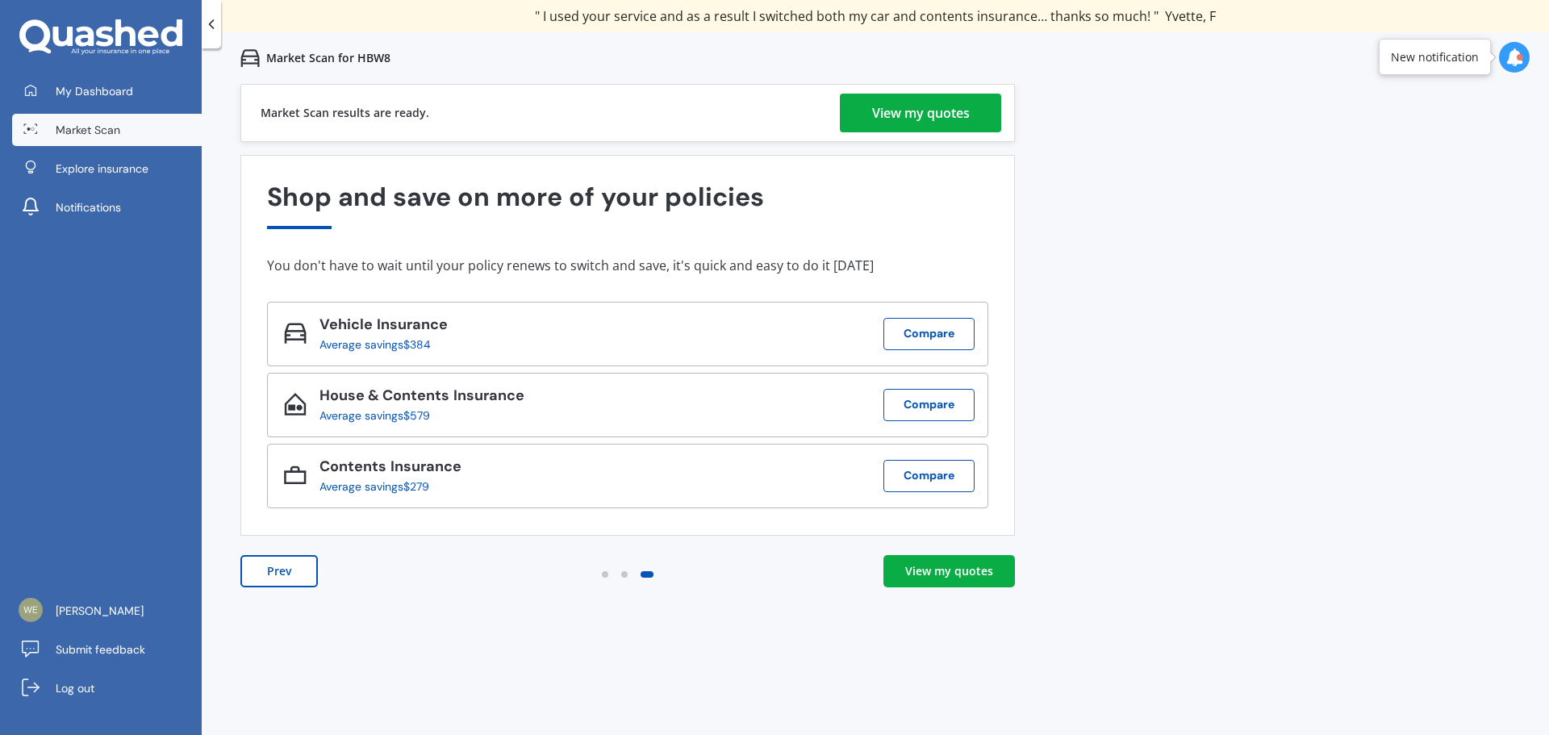
click at [946, 562] on link "View my quotes" at bounding box center [950, 571] width 132 height 32
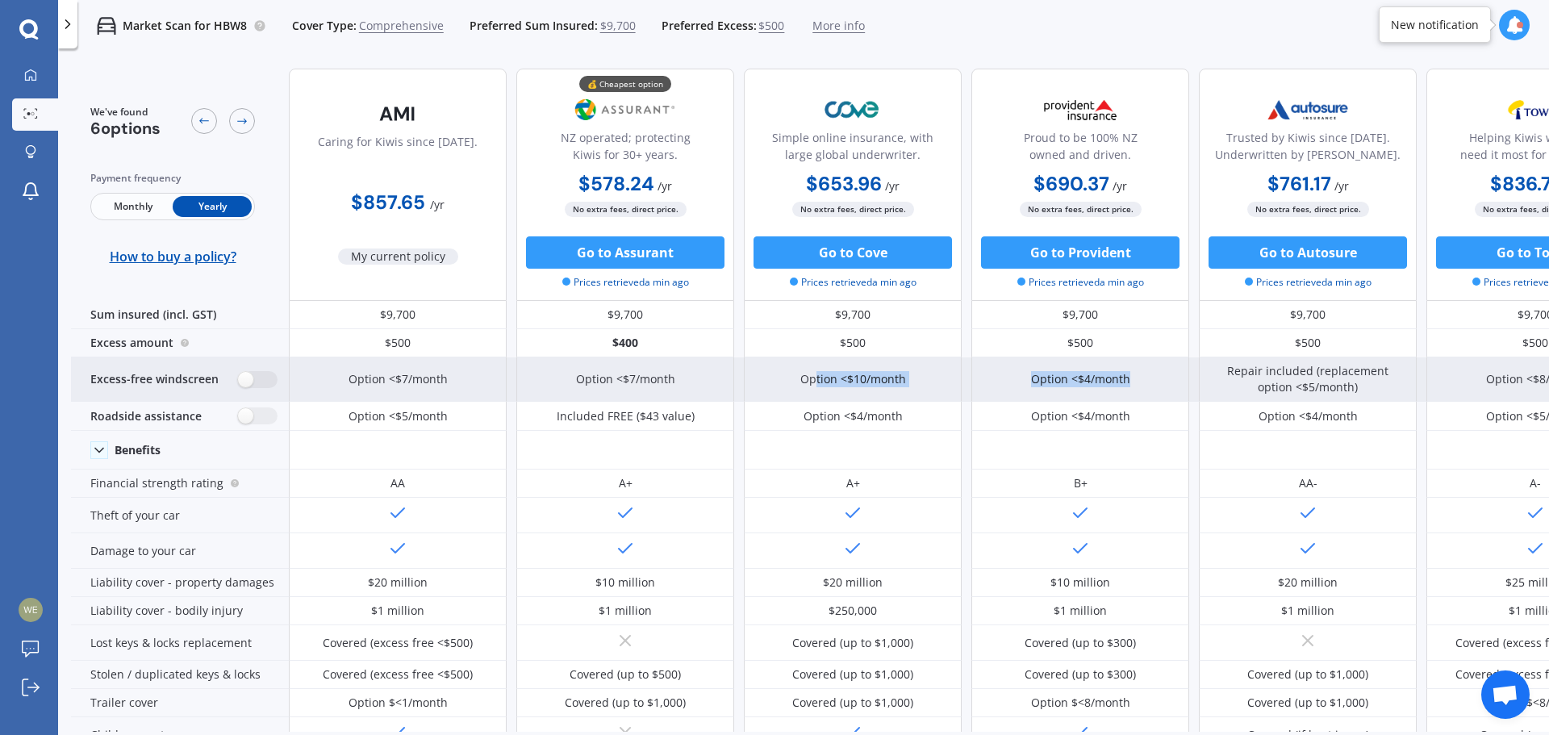
drag, startPoint x: 1147, startPoint y: 373, endPoint x: 813, endPoint y: 373, distance: 334.1
click at [813, 373] on div "Option <$7/month Option <$7/month Option <$10/month Option <$4/month Repair inc…" at bounding box center [967, 379] width 1356 height 44
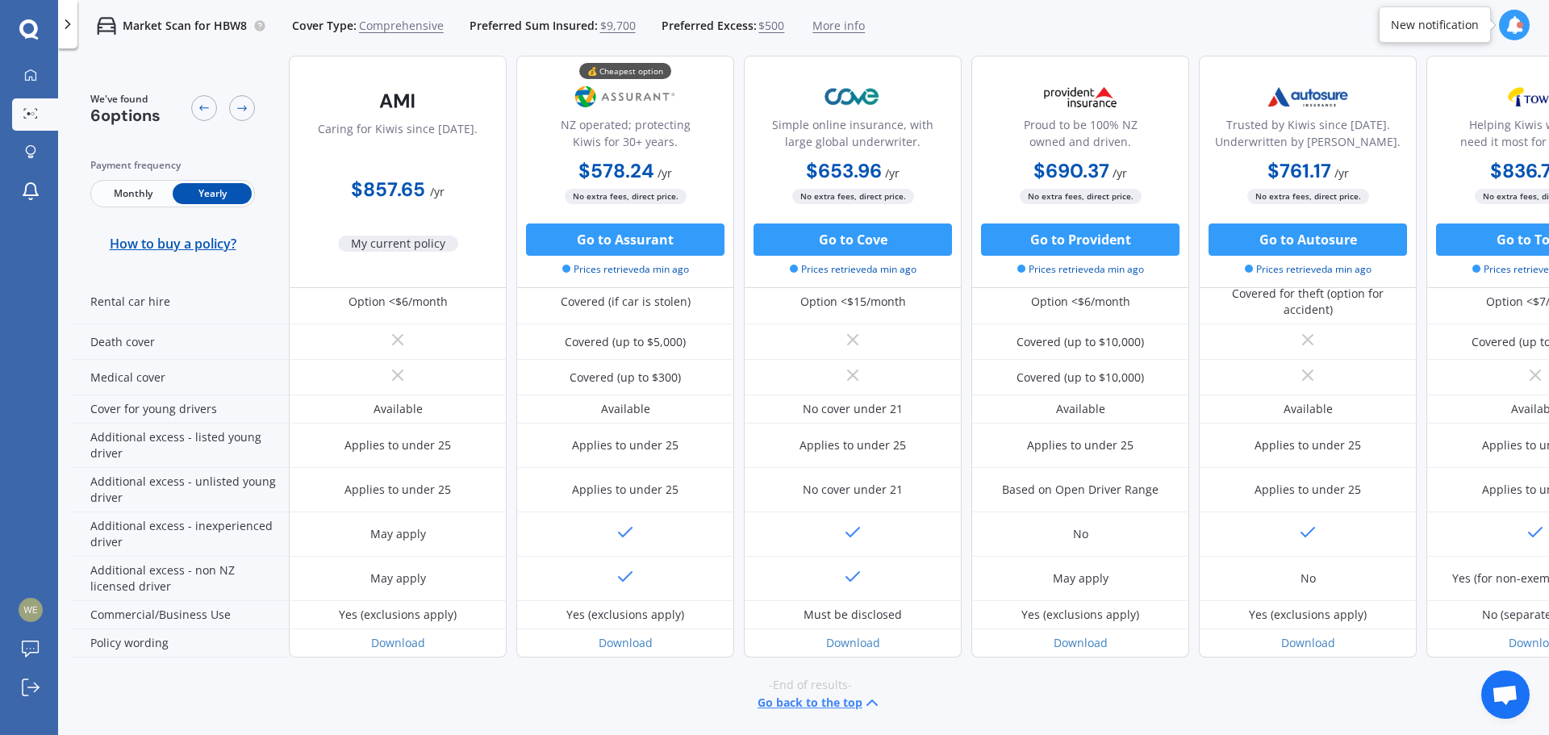
scroll to position [732, 0]
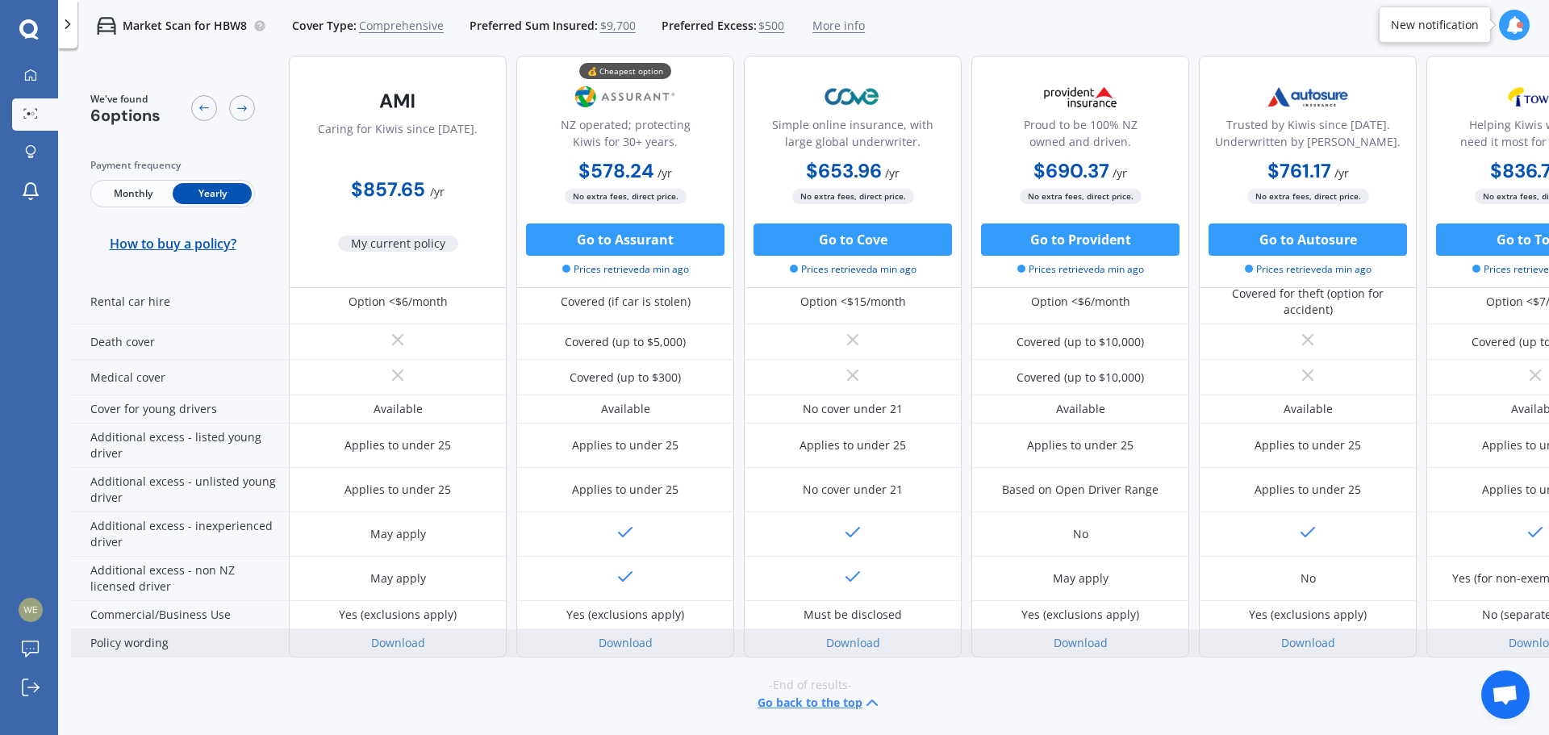
click at [621, 641] on div "Download" at bounding box center [625, 643] width 218 height 28
click at [621, 635] on link "Download" at bounding box center [626, 642] width 54 height 15
